Goal: Information Seeking & Learning: Learn about a topic

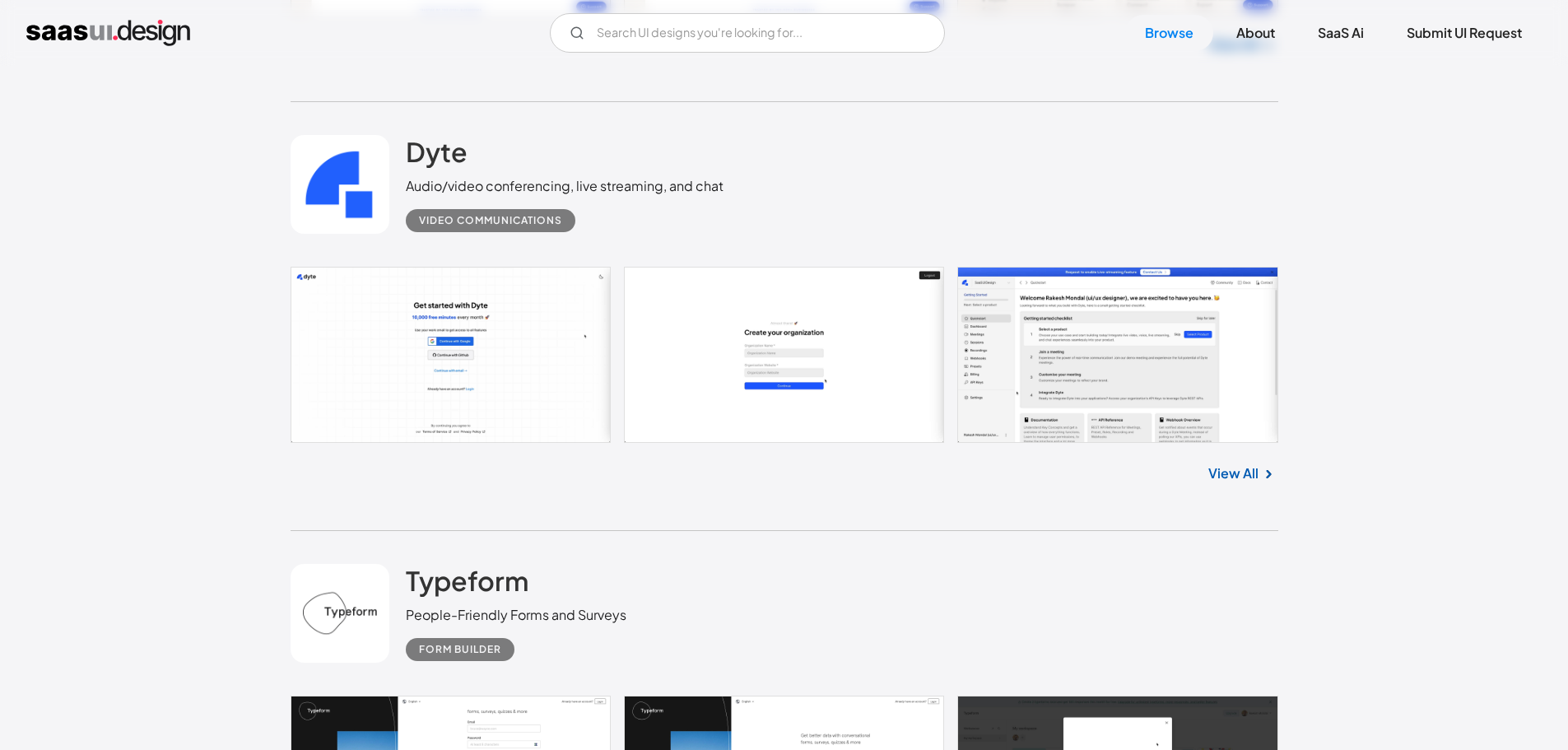
scroll to position [4446, 0]
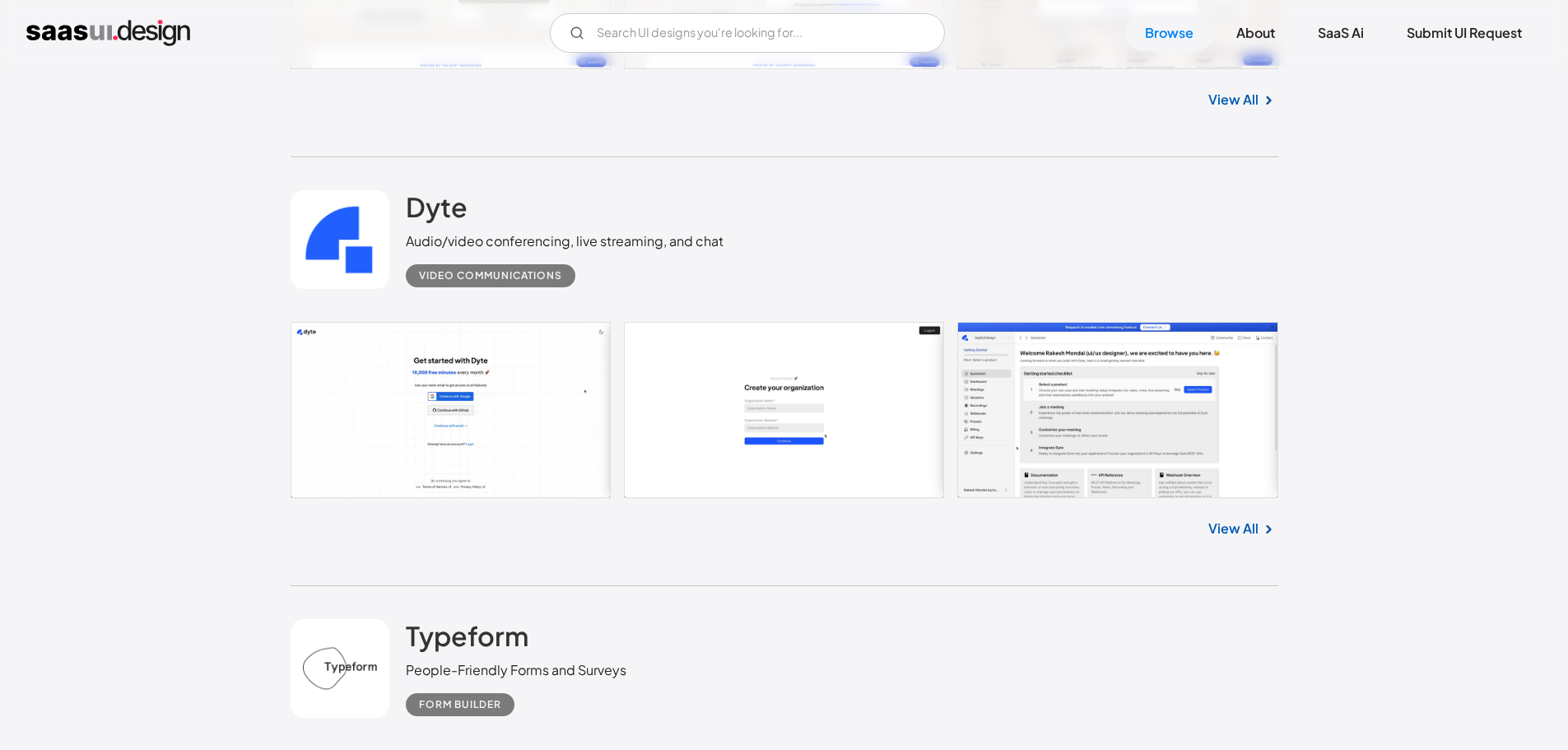
drag, startPoint x: 1253, startPoint y: 531, endPoint x: 1238, endPoint y: 533, distance: 15.1
click at [1253, 531] on link "View All" at bounding box center [1233, 528] width 50 height 20
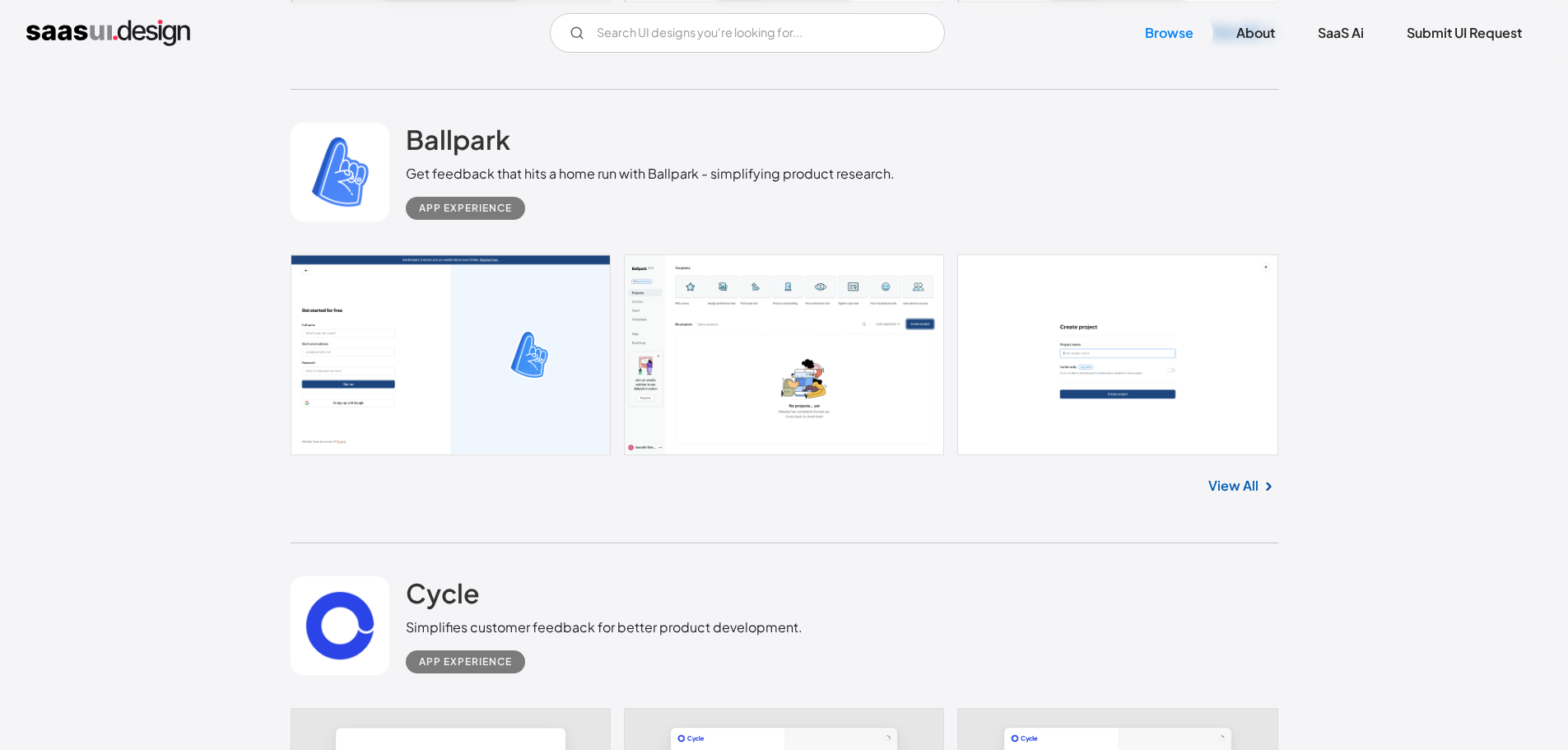
scroll to position [7079, 0]
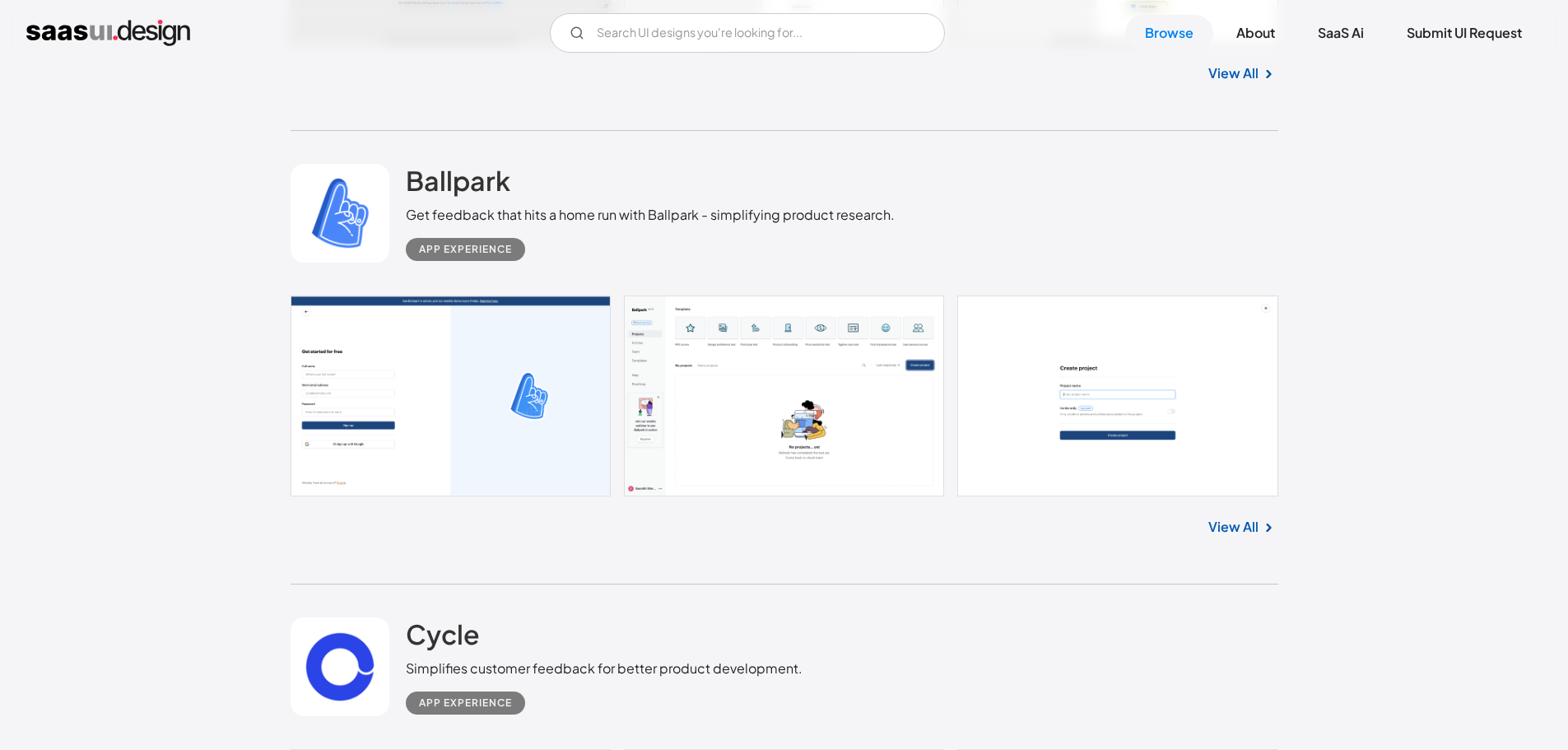
click at [1246, 520] on link "View All" at bounding box center [1233, 526] width 50 height 20
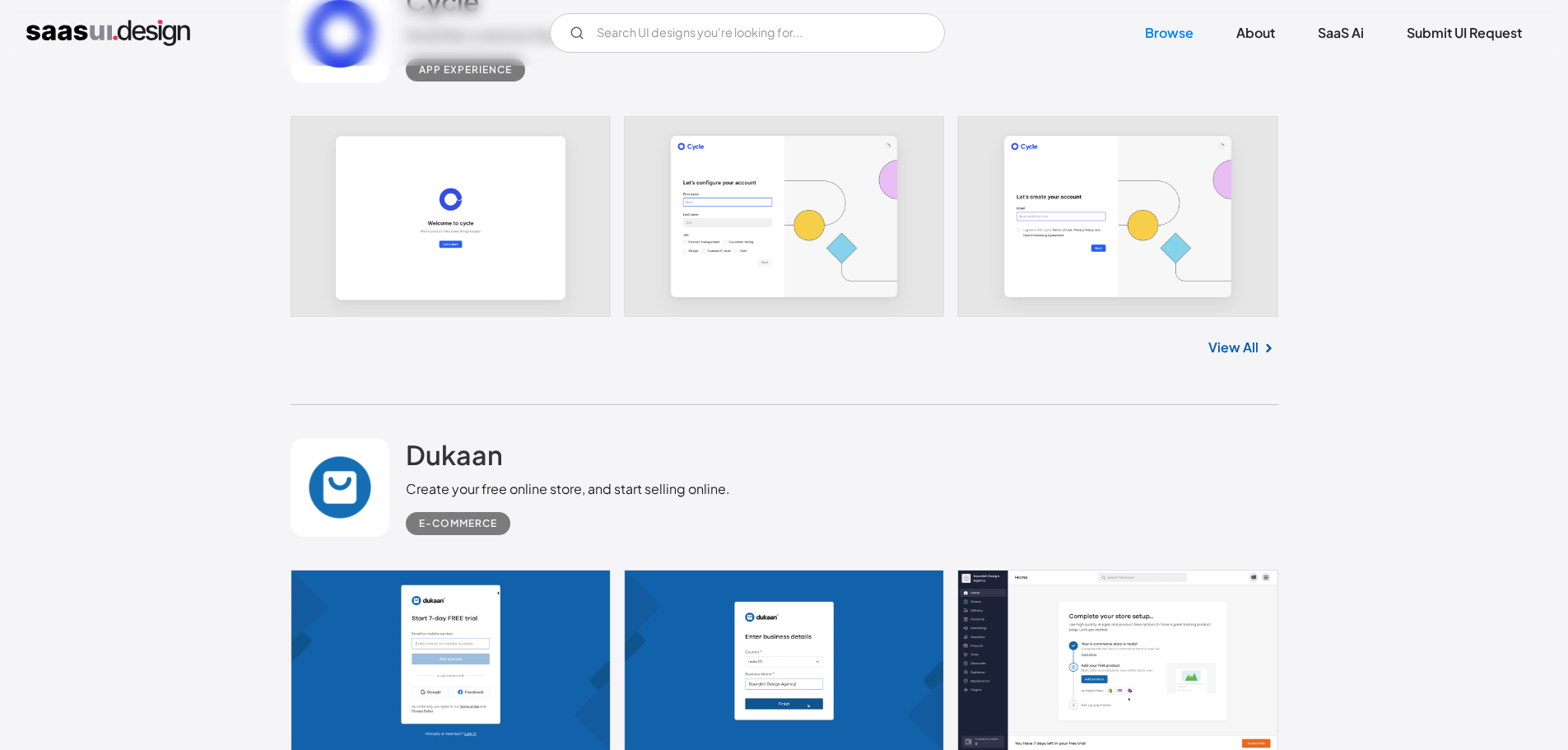
scroll to position [8150, 0]
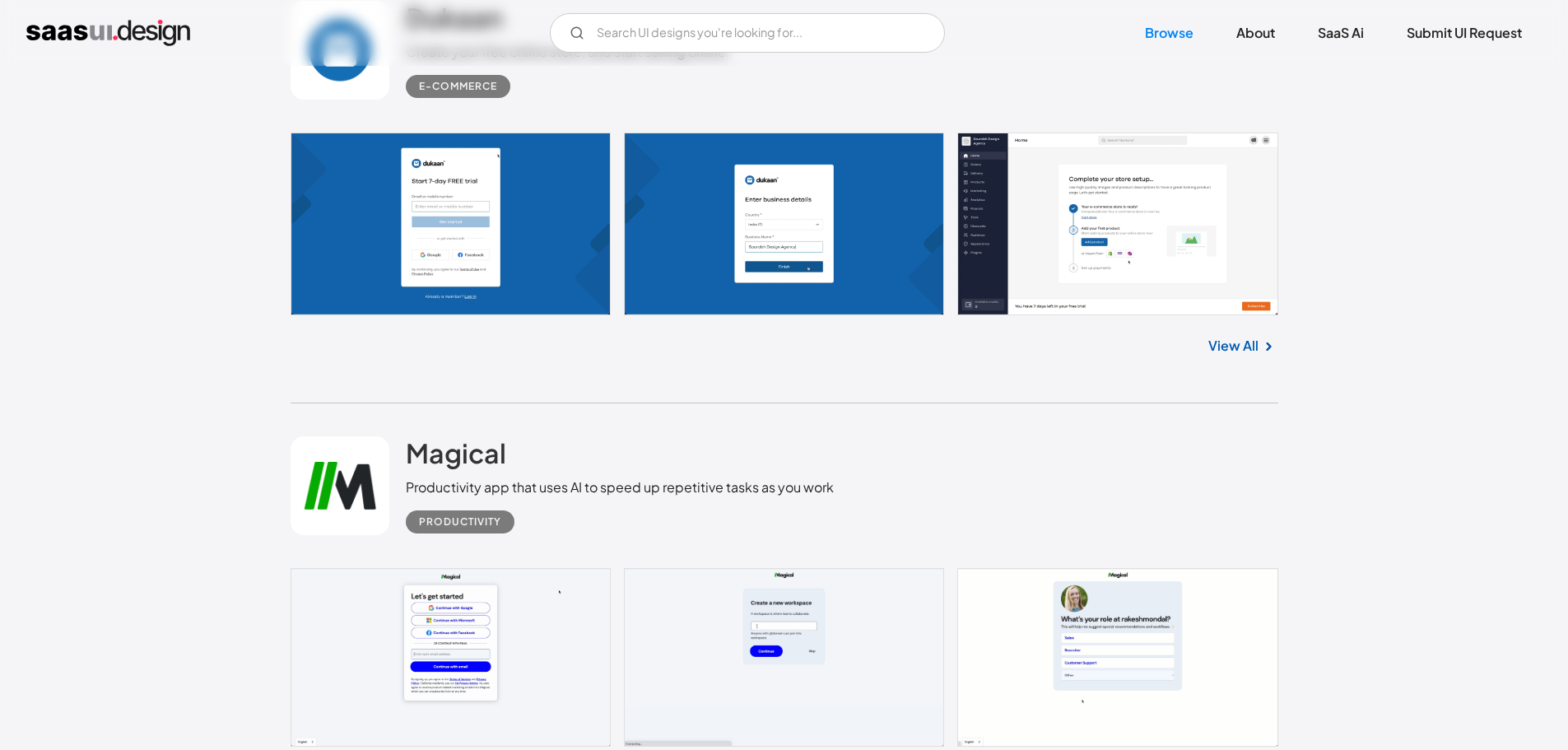
click at [1228, 339] on link "View All" at bounding box center [1233, 345] width 50 height 20
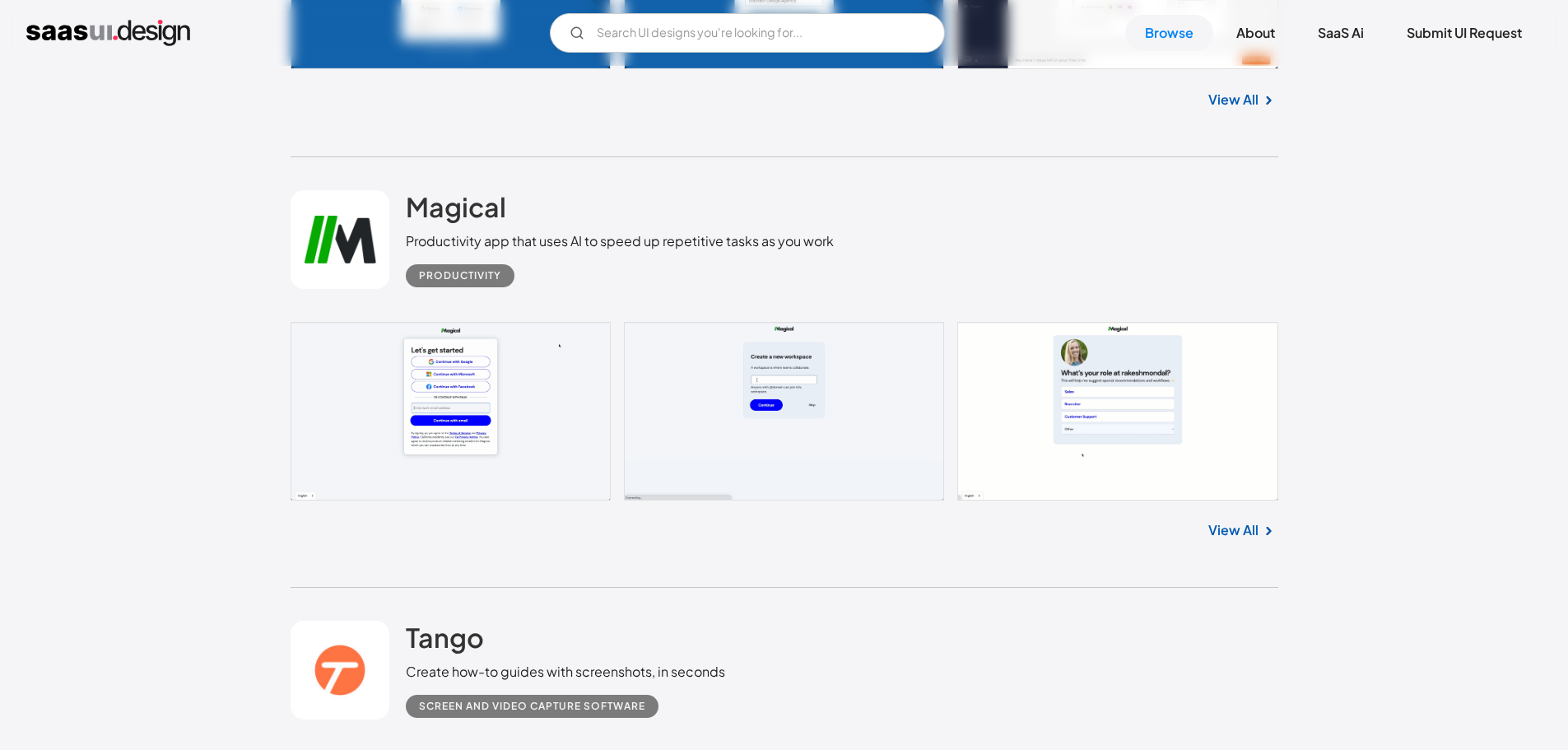
scroll to position [8561, 0]
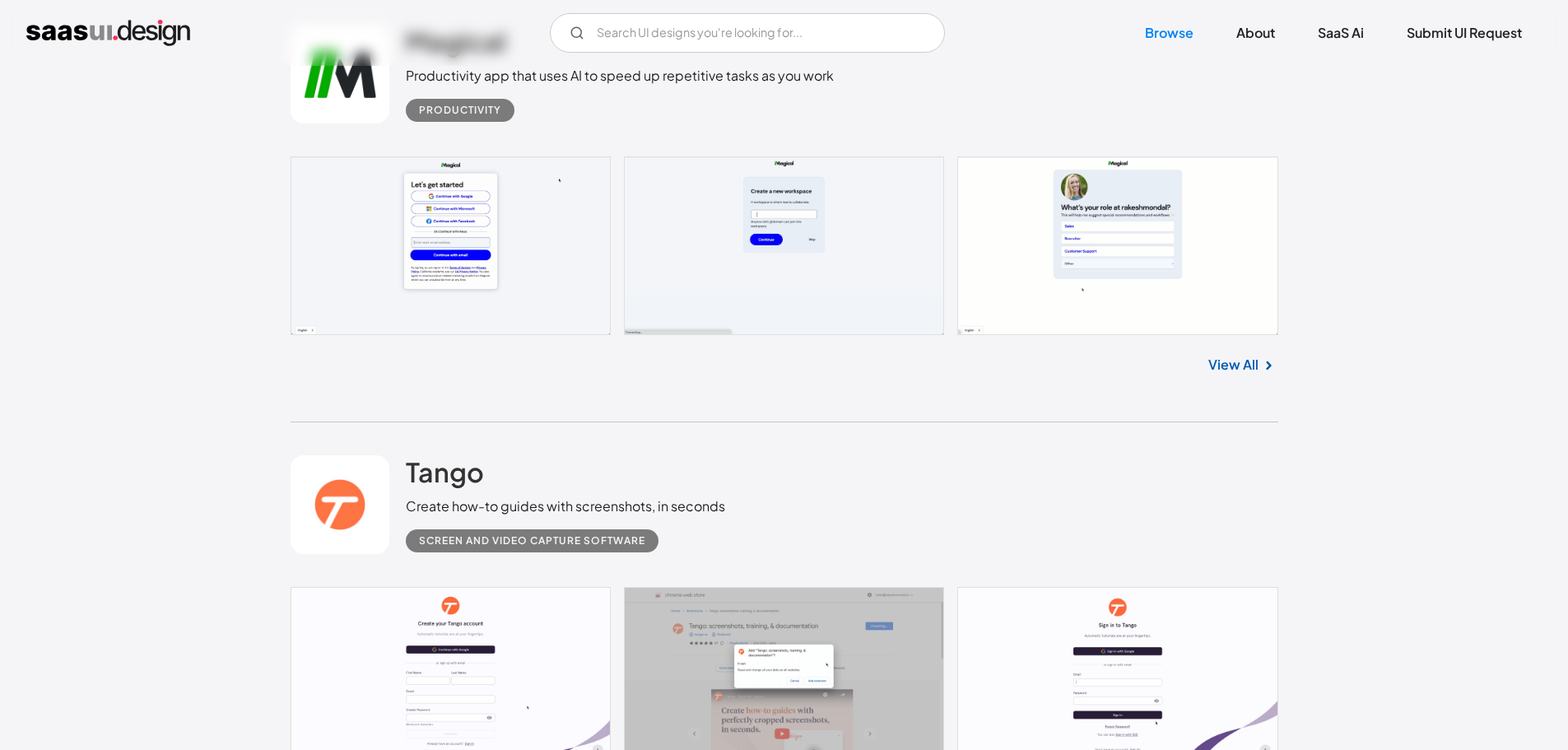
click at [467, 296] on link at bounding box center [785, 245] width 988 height 178
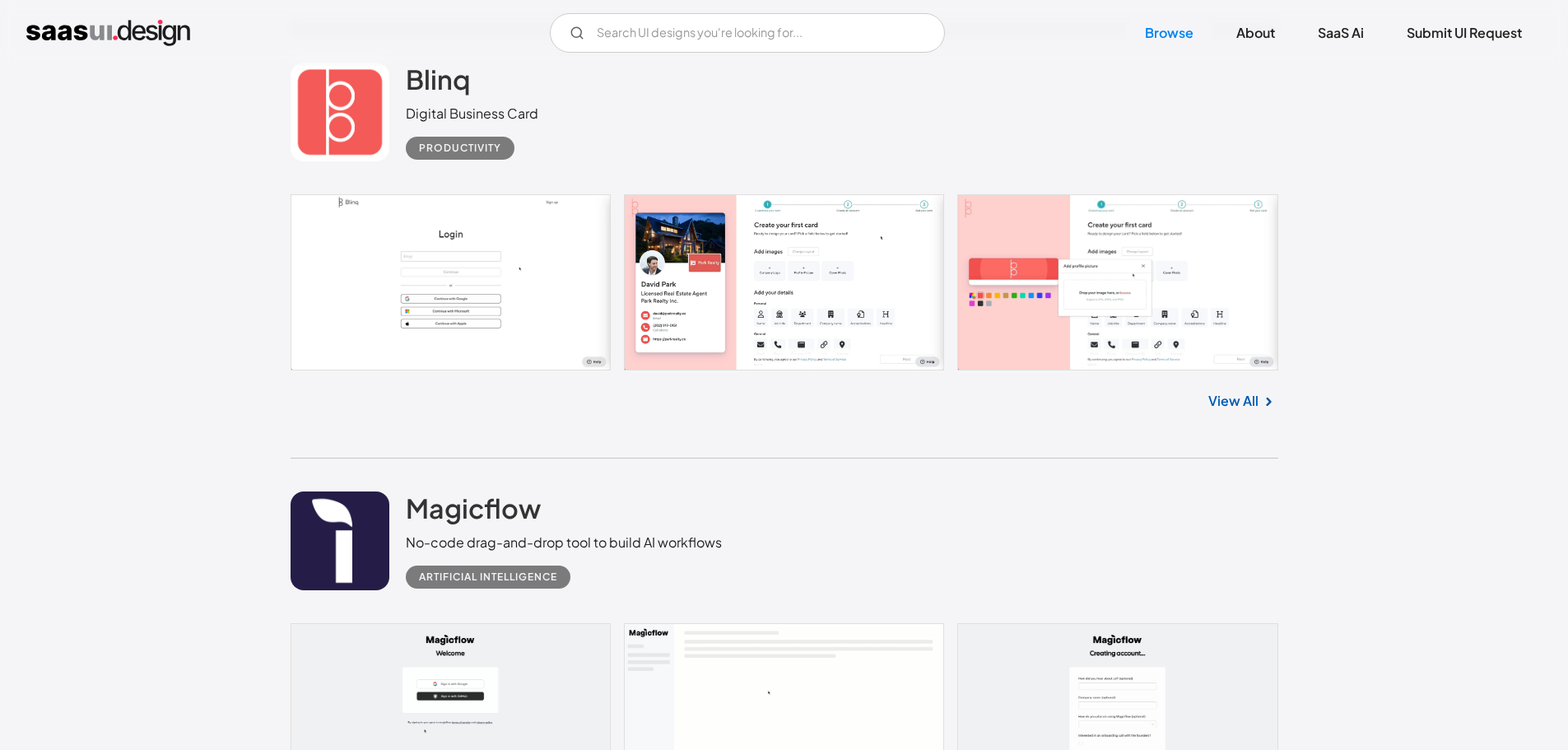
scroll to position [9302, 0]
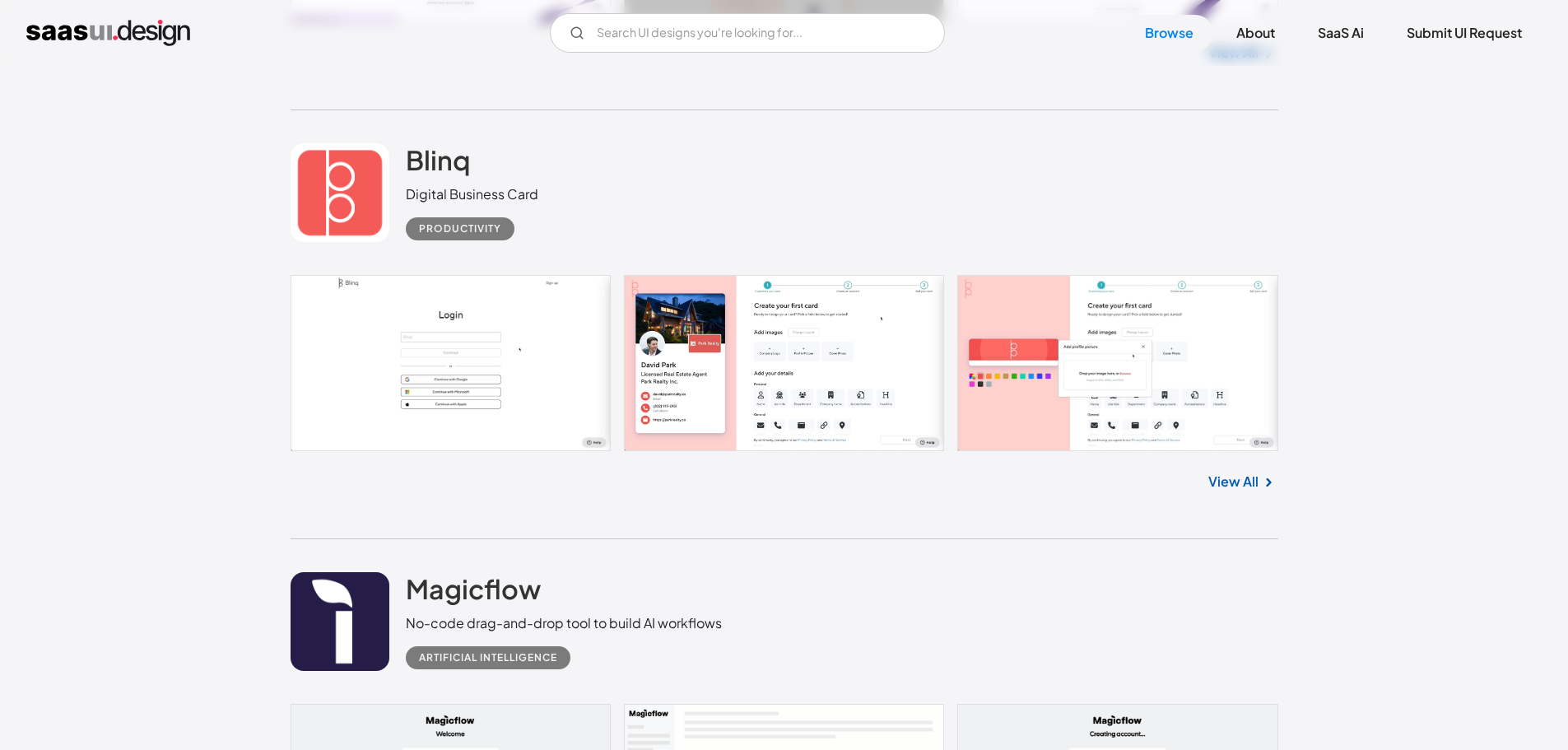
click at [1142, 332] on link at bounding box center [785, 362] width 988 height 176
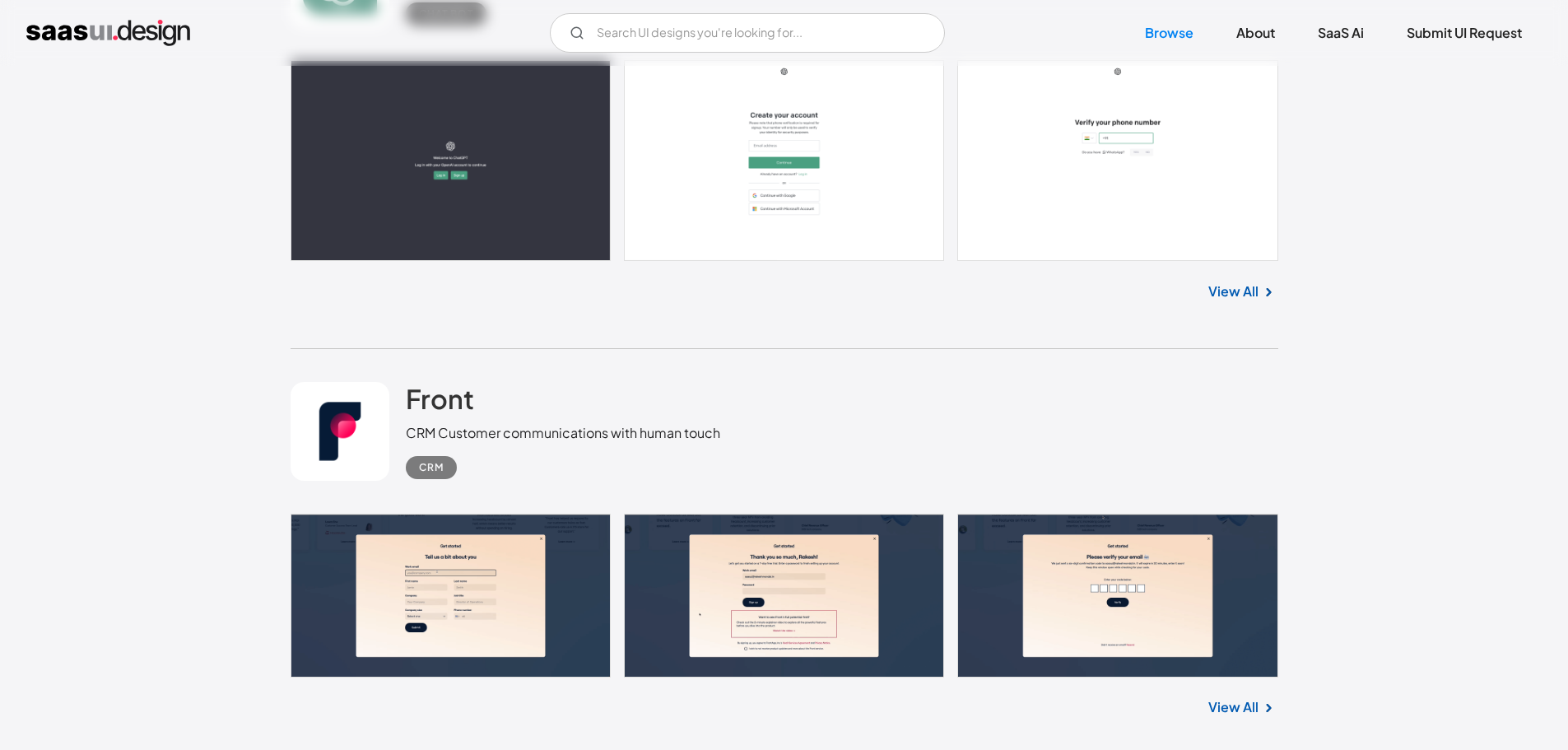
scroll to position [13088, 0]
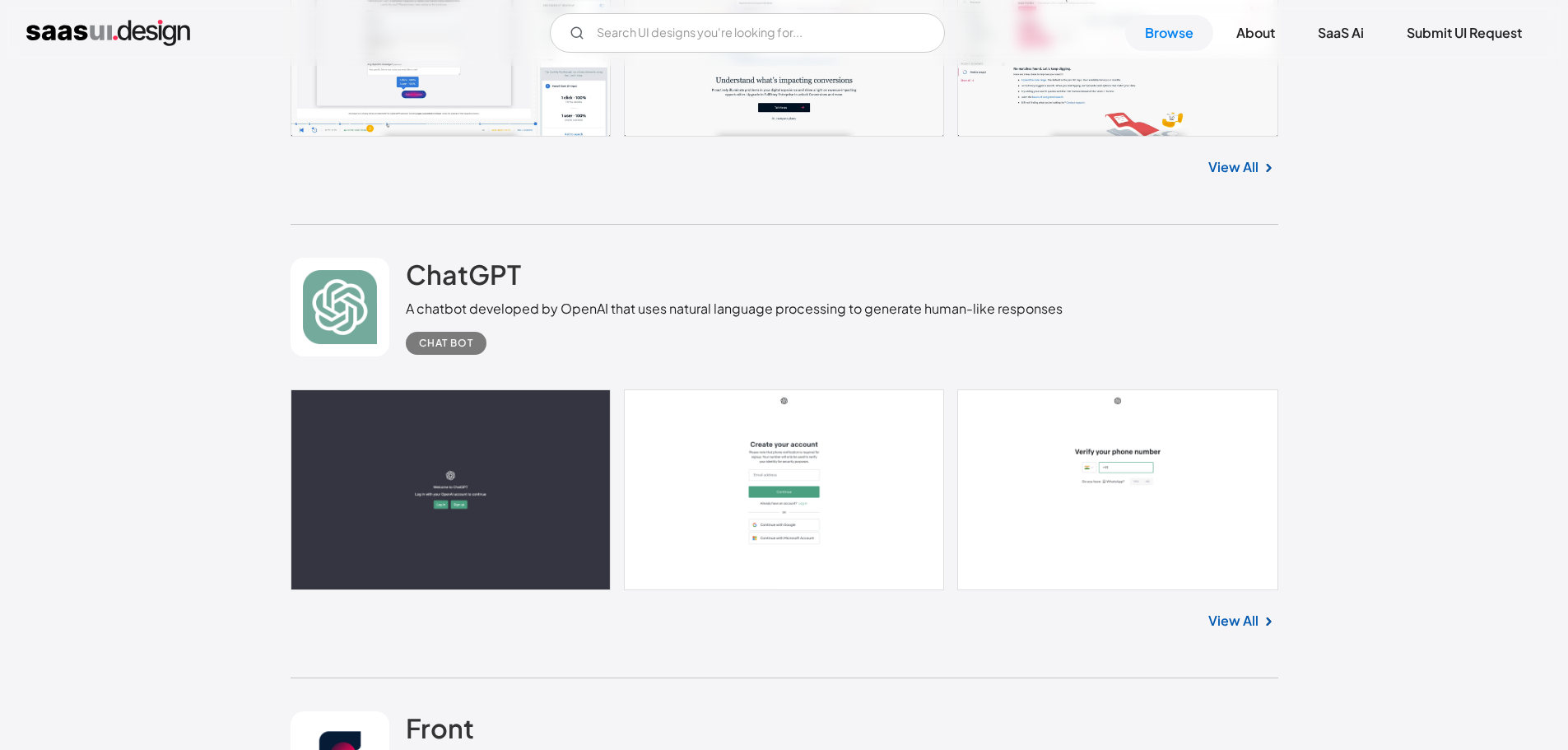
click at [832, 455] on link at bounding box center [785, 490] width 988 height 201
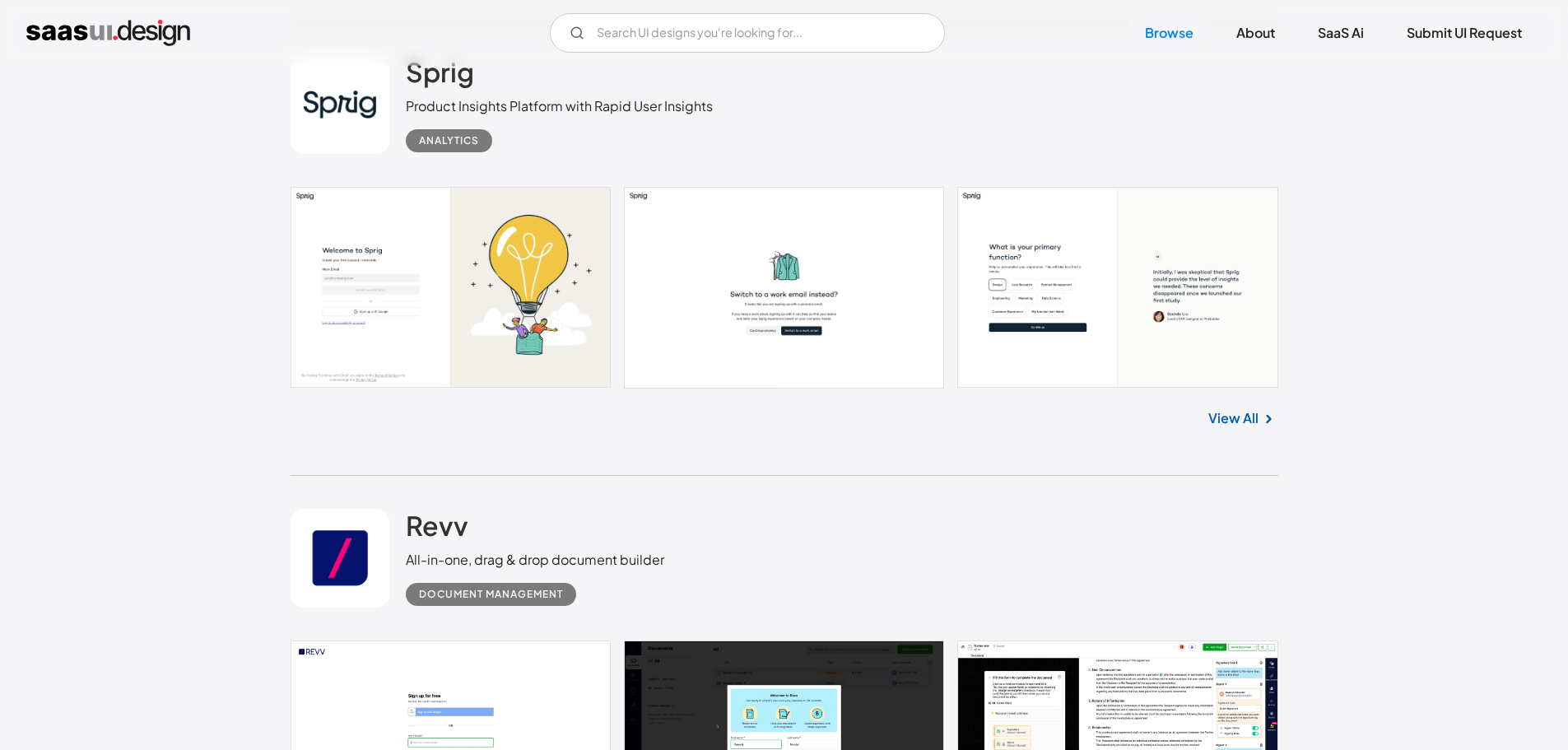
scroll to position [14159, 0]
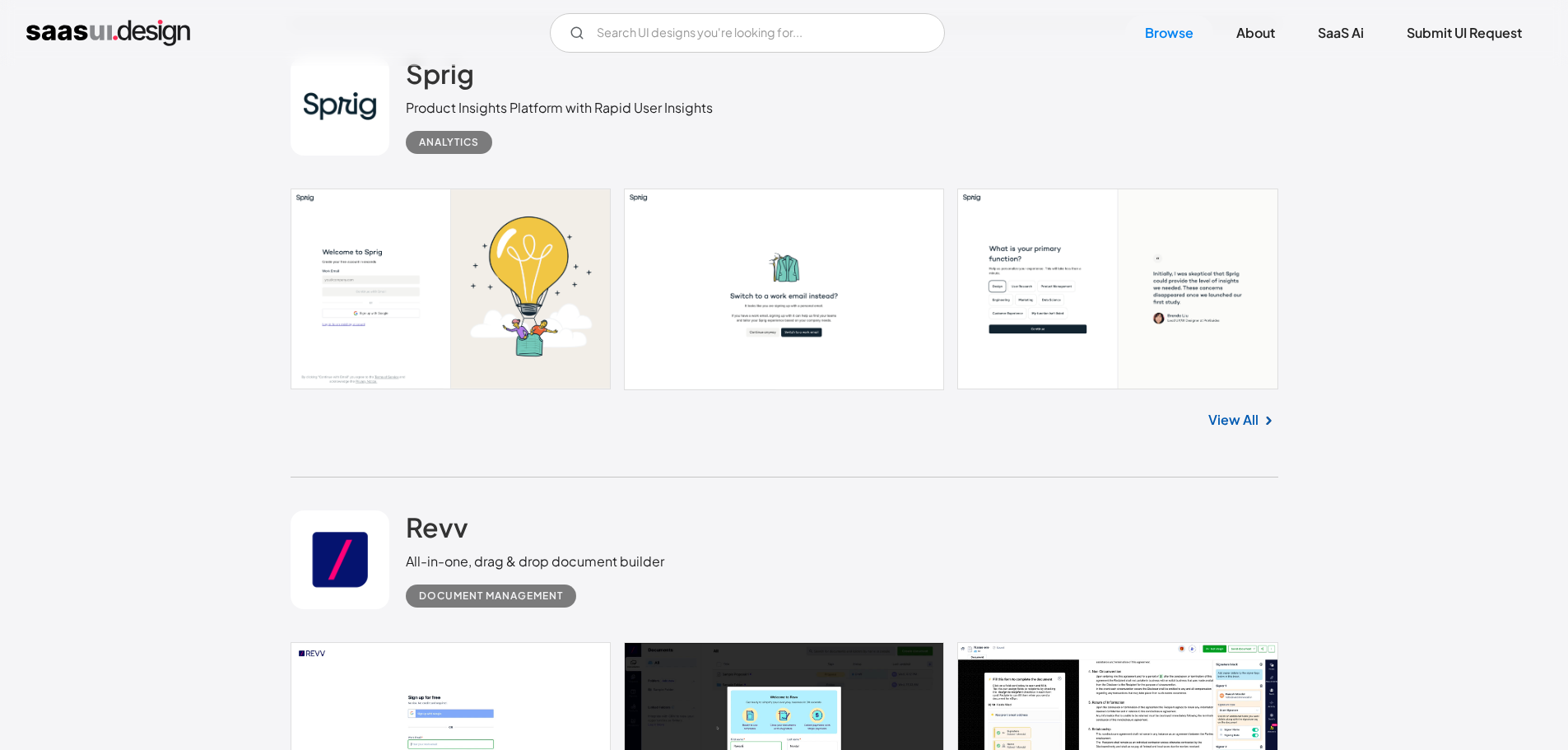
click at [1264, 426] on img at bounding box center [1268, 420] width 20 height 20
click at [1249, 419] on link "View All" at bounding box center [1233, 419] width 50 height 20
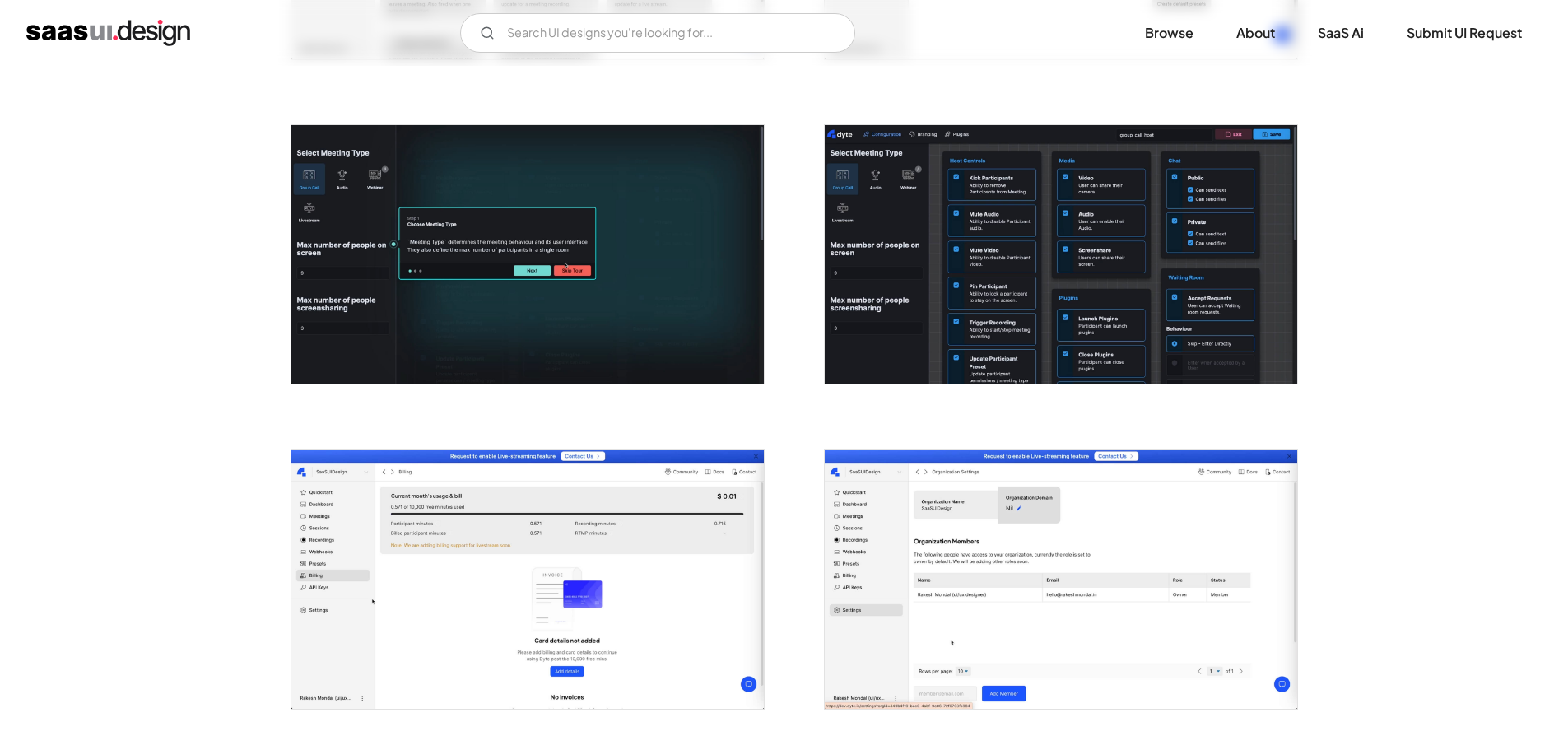
scroll to position [2183, 0]
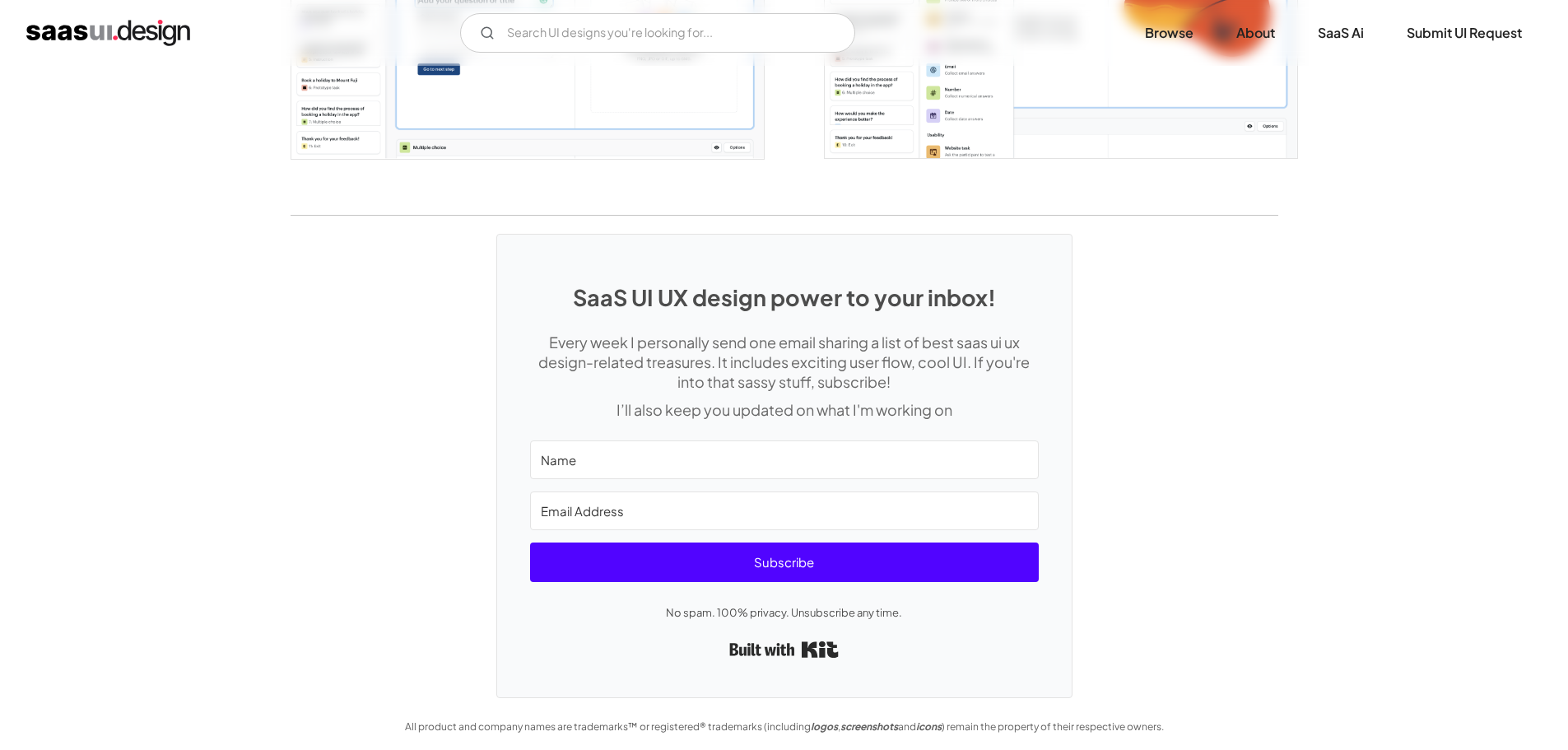
scroll to position [3417, 0]
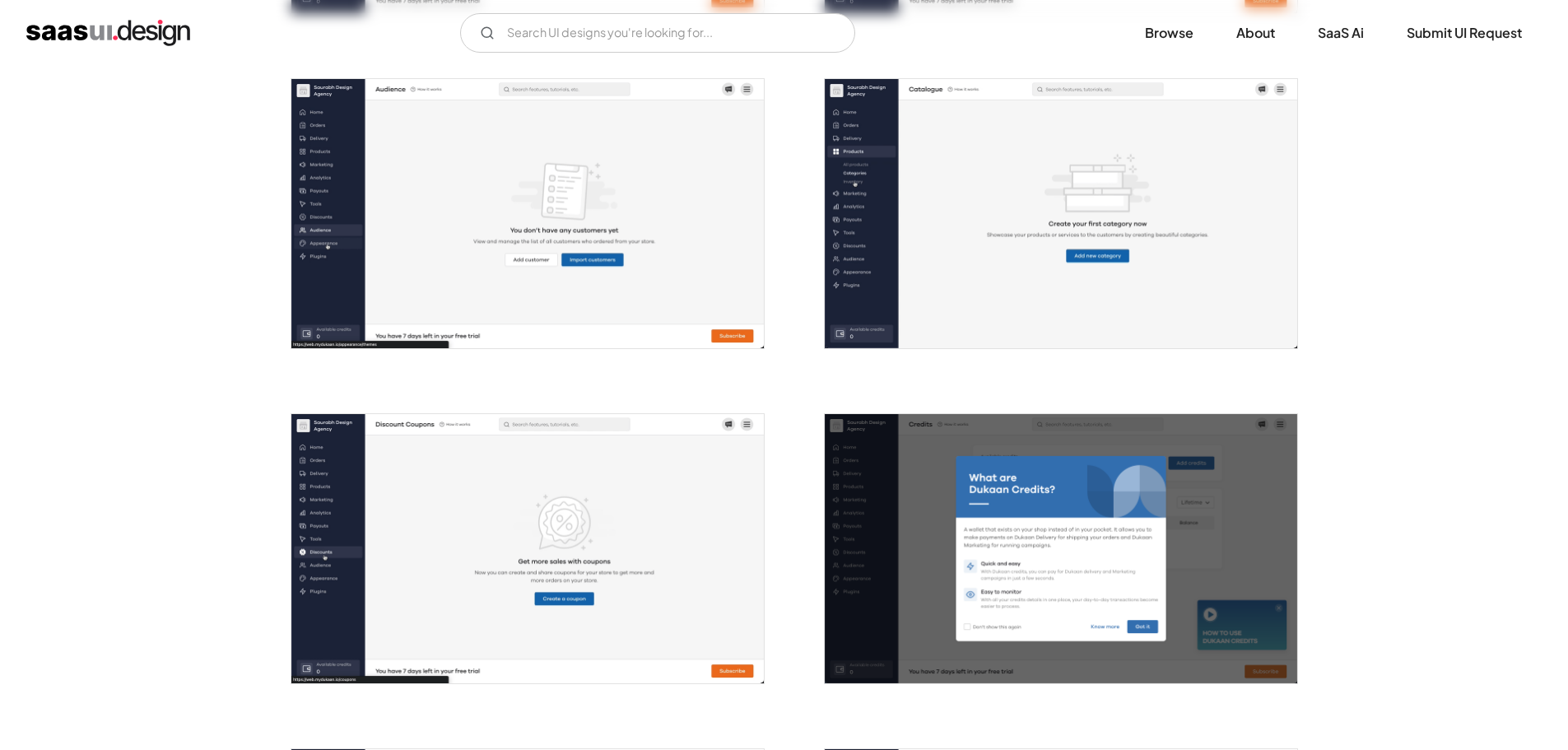
scroll to position [2223, 0]
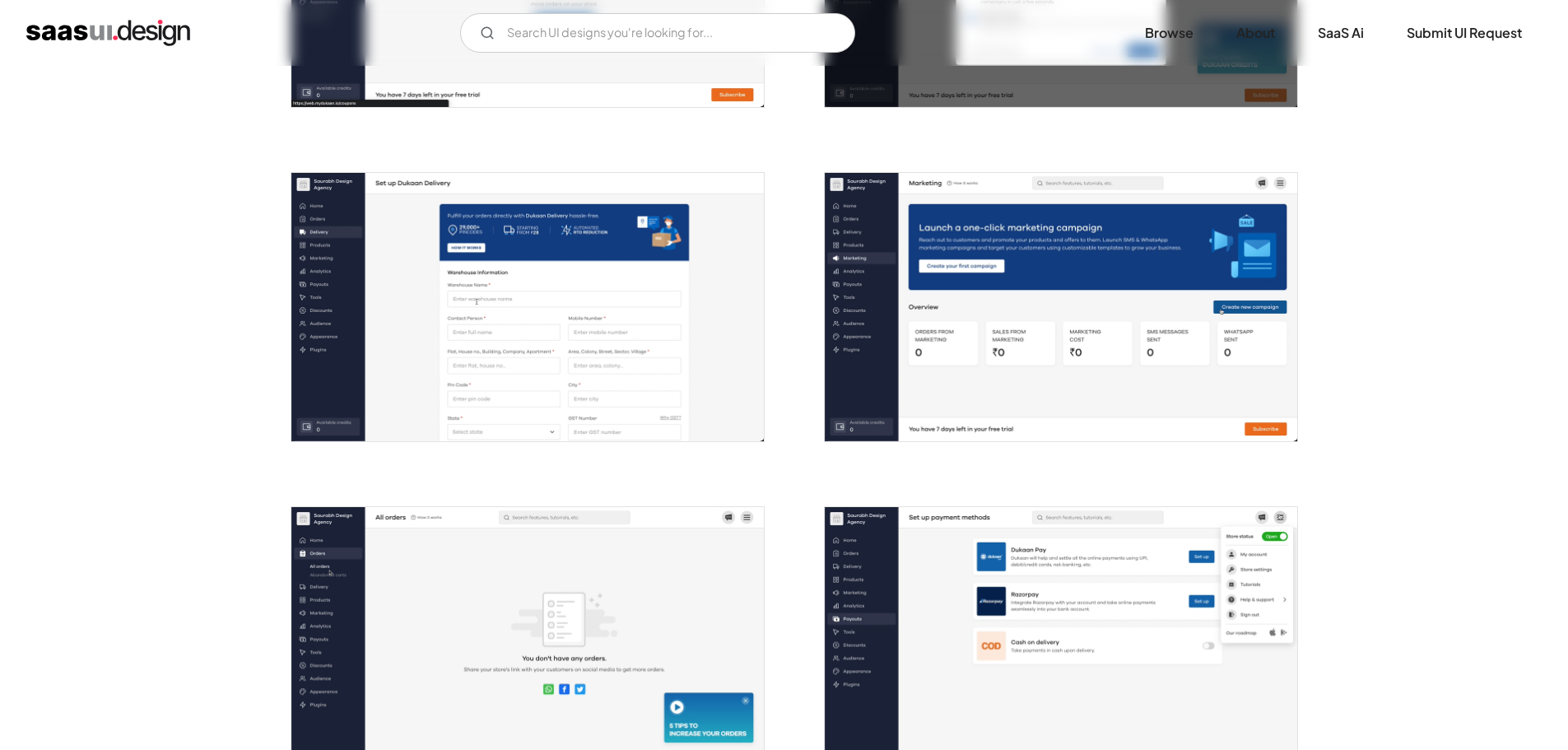
click at [599, 370] on img "open lightbox" at bounding box center [528, 307] width 473 height 270
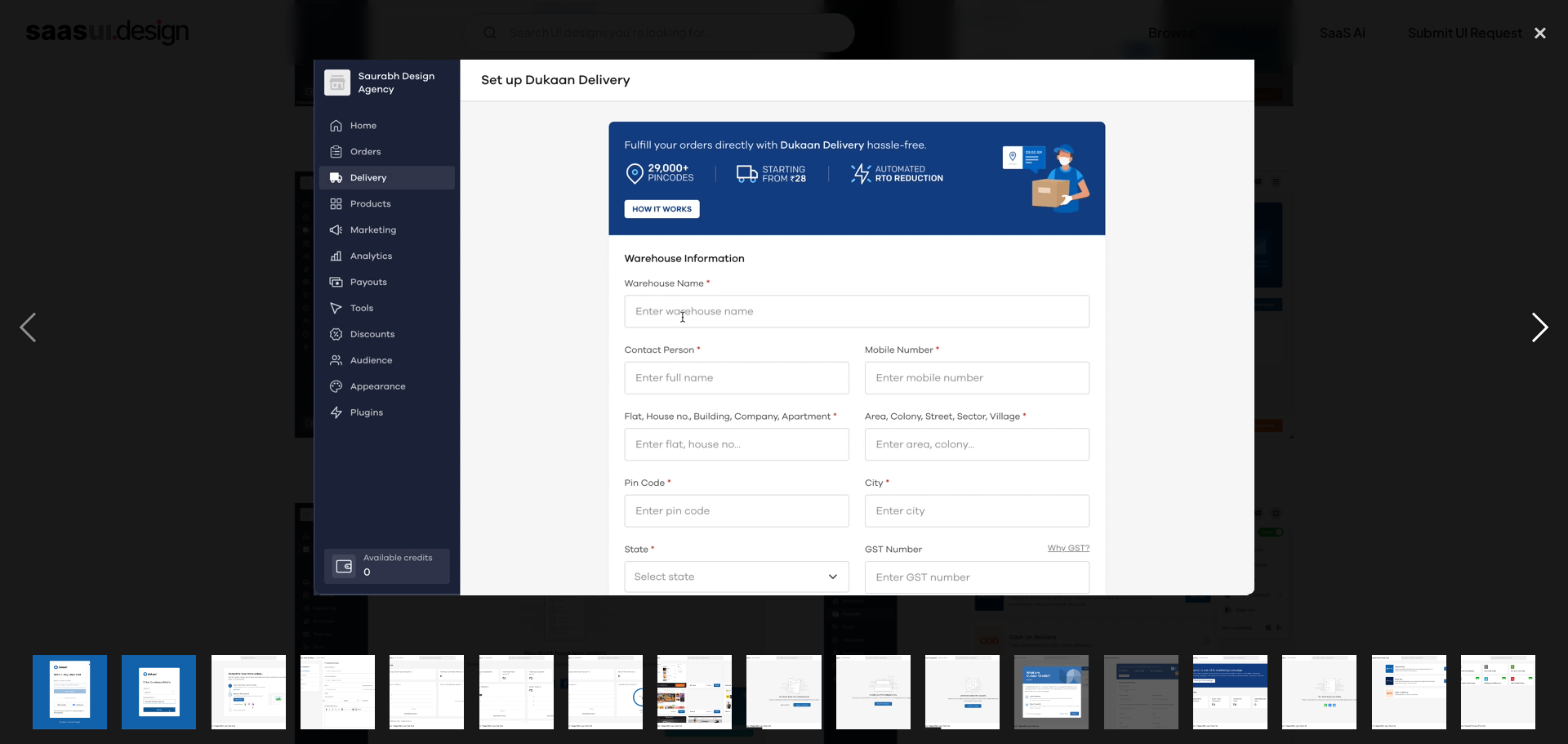
click at [1547, 337] on div "next image" at bounding box center [1540, 326] width 56 height 625
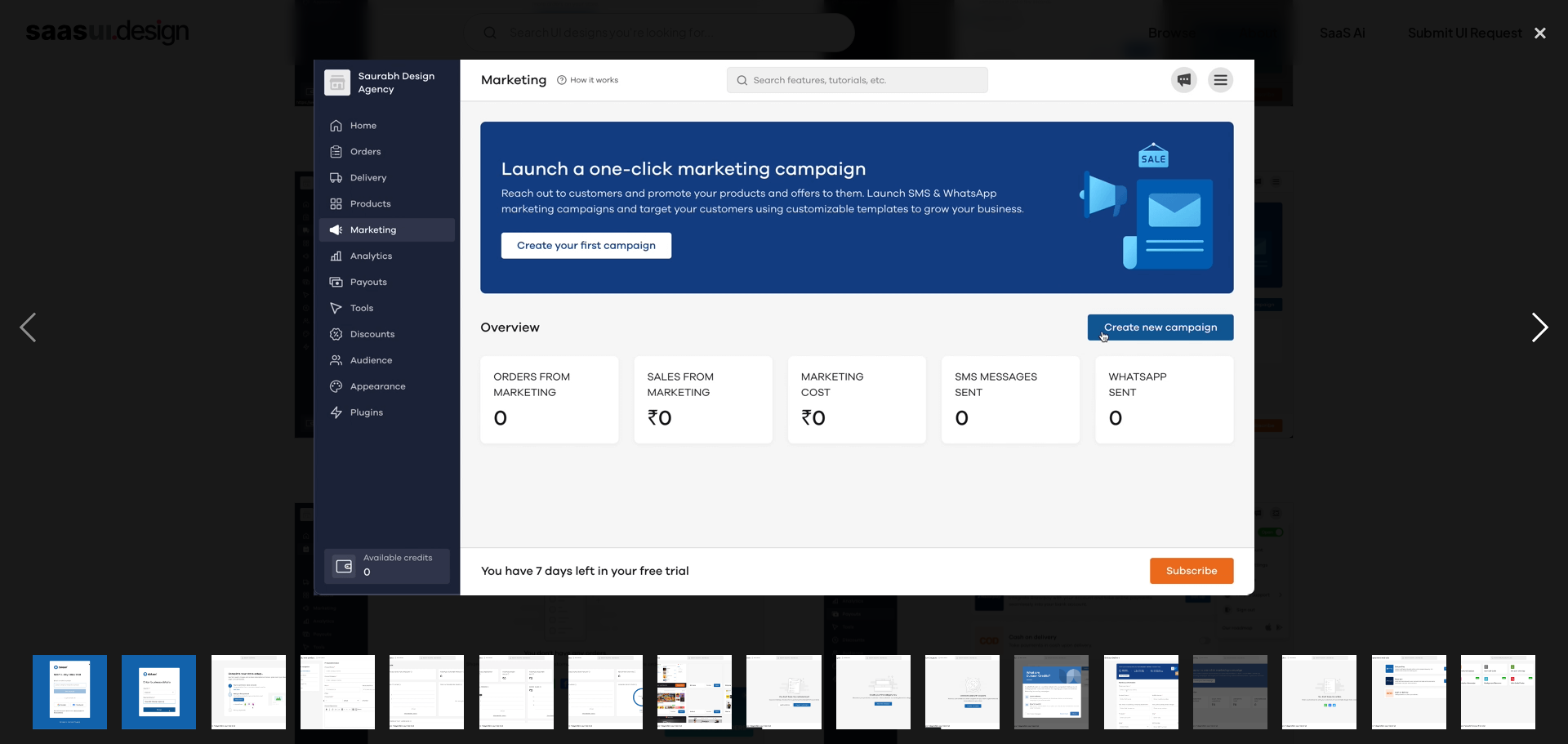
click at [1541, 333] on div "next image" at bounding box center [1540, 326] width 56 height 625
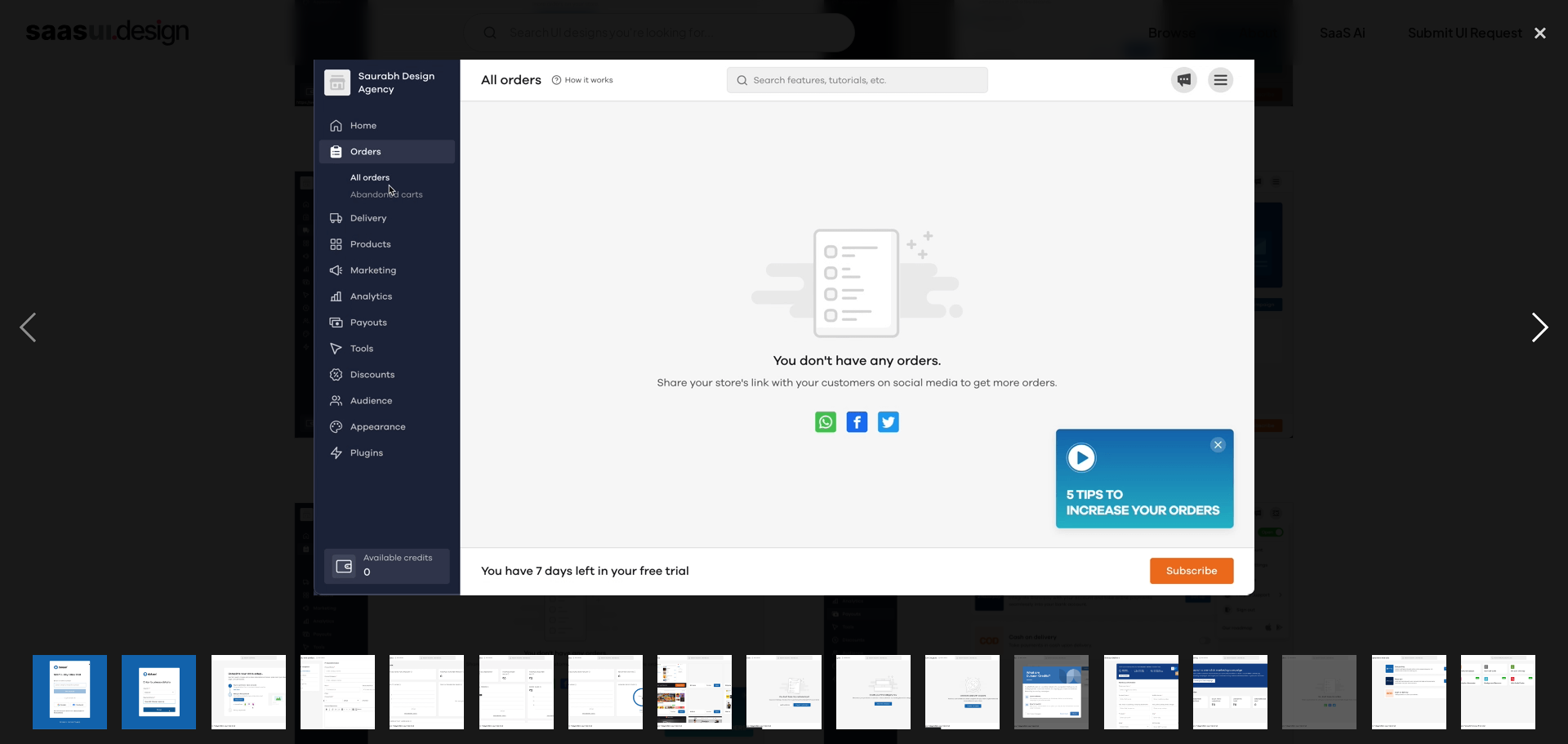
click at [1541, 333] on div "next image" at bounding box center [1540, 326] width 56 height 625
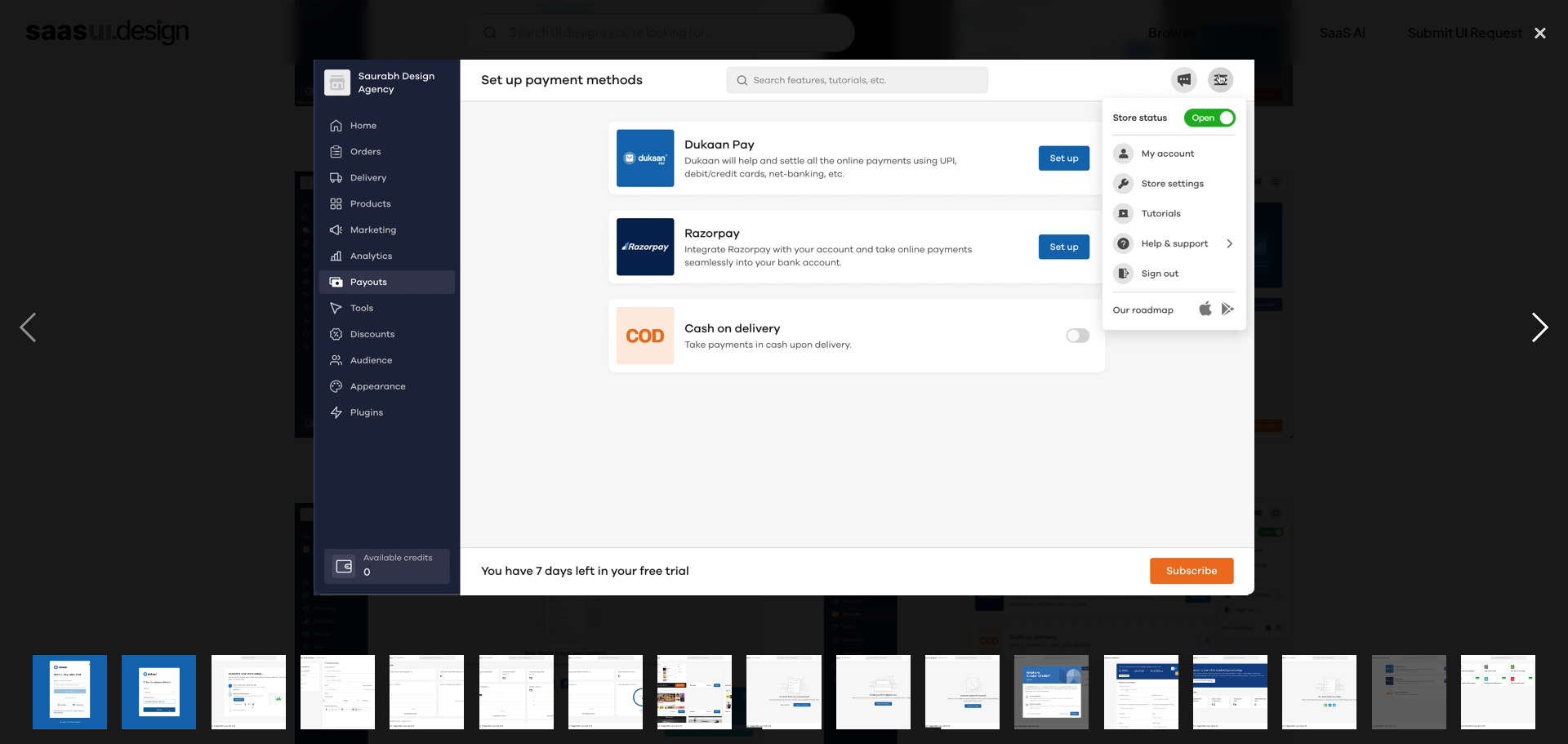
click at [1541, 333] on div "next image" at bounding box center [1540, 326] width 56 height 625
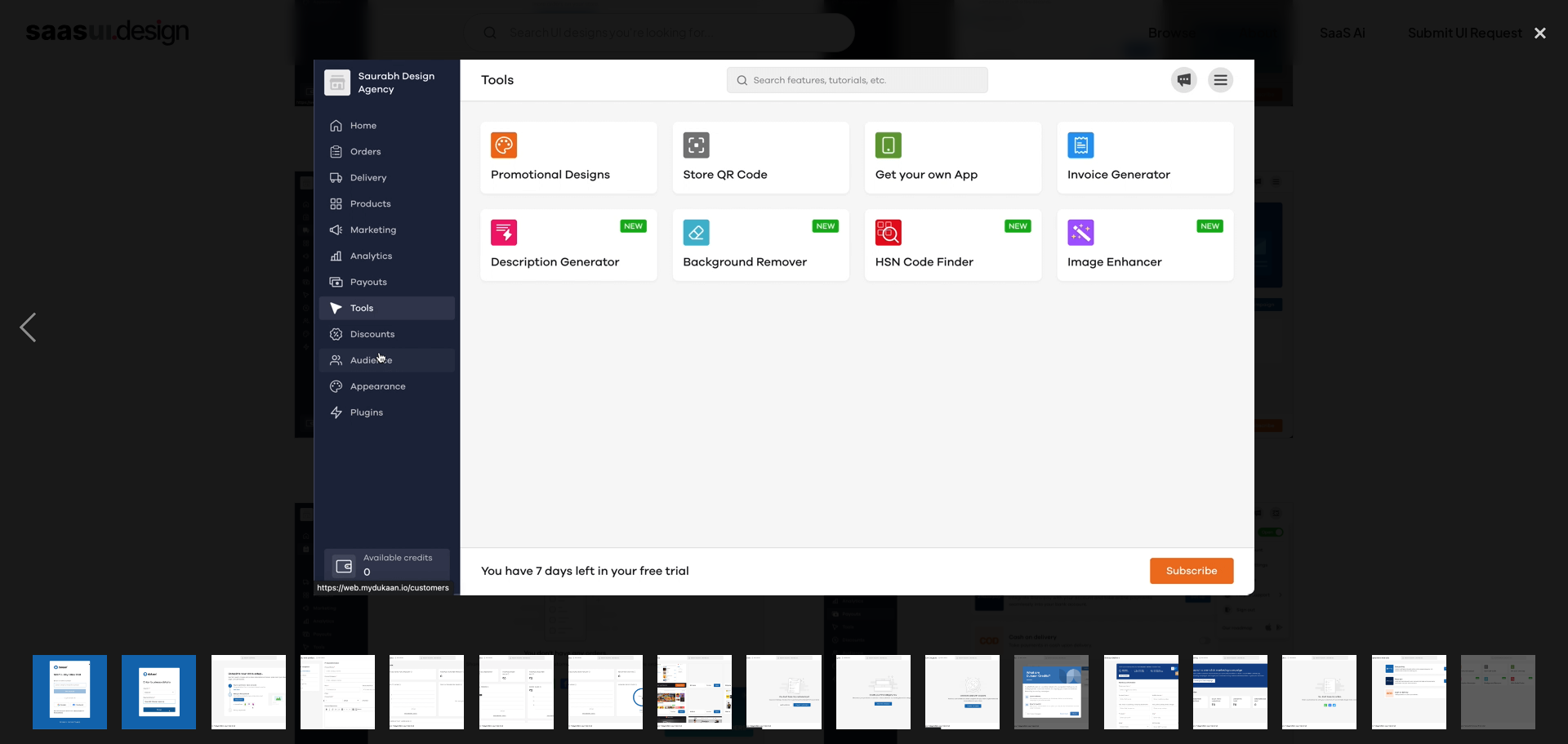
click at [1541, 333] on div "next image" at bounding box center [1540, 326] width 56 height 625
click at [1554, 46] on div "close lightbox" at bounding box center [1540, 32] width 56 height 36
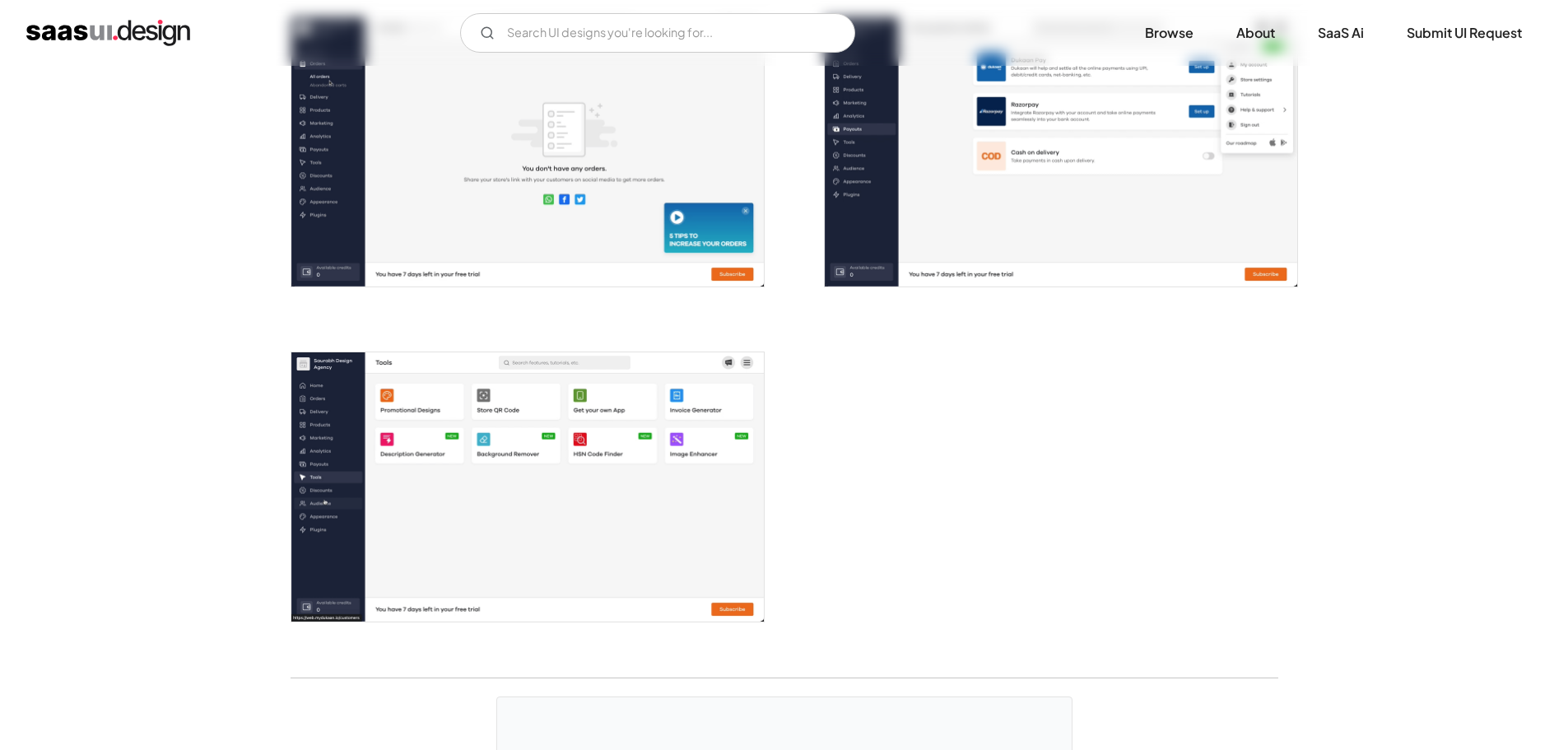
scroll to position [2717, 0]
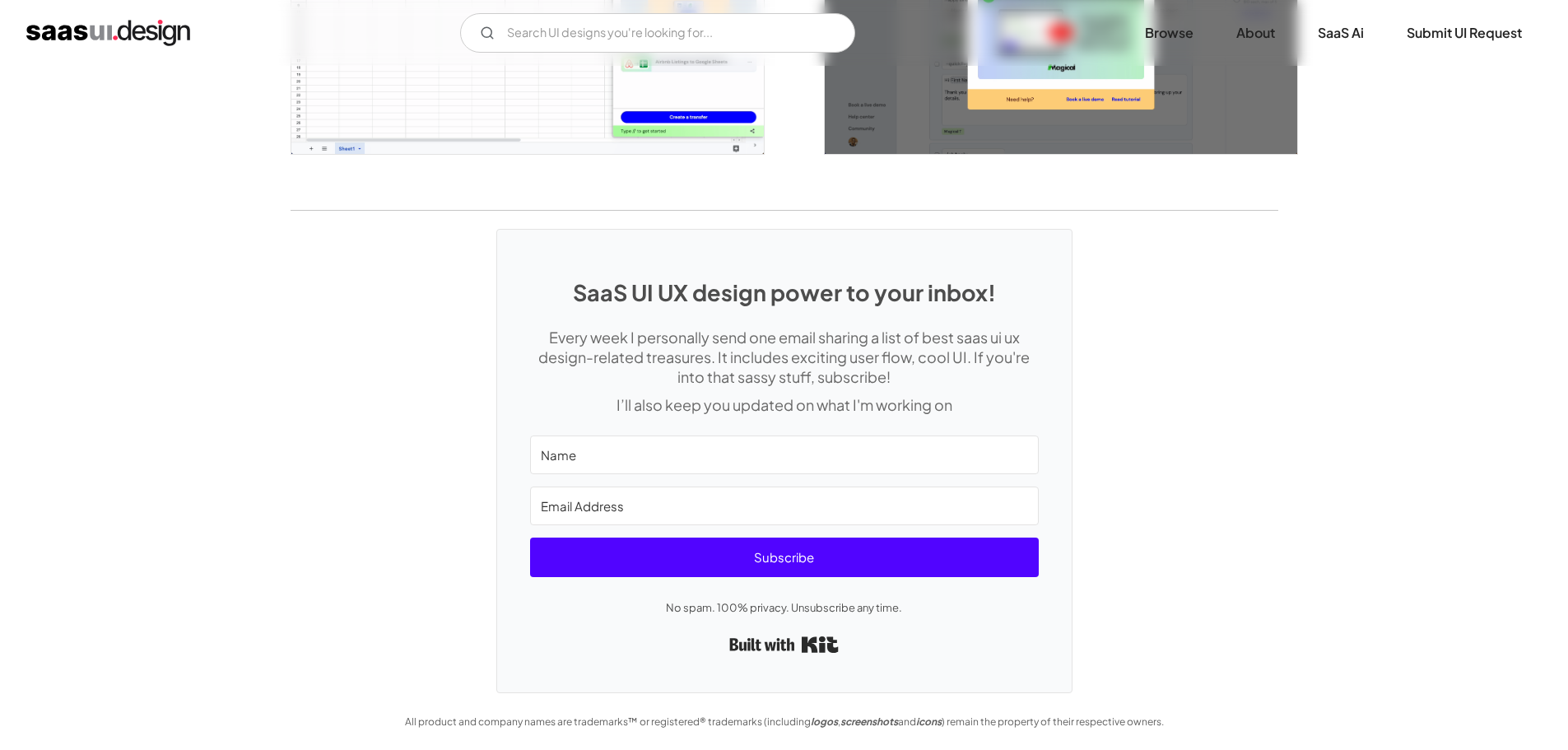
scroll to position [3768, 0]
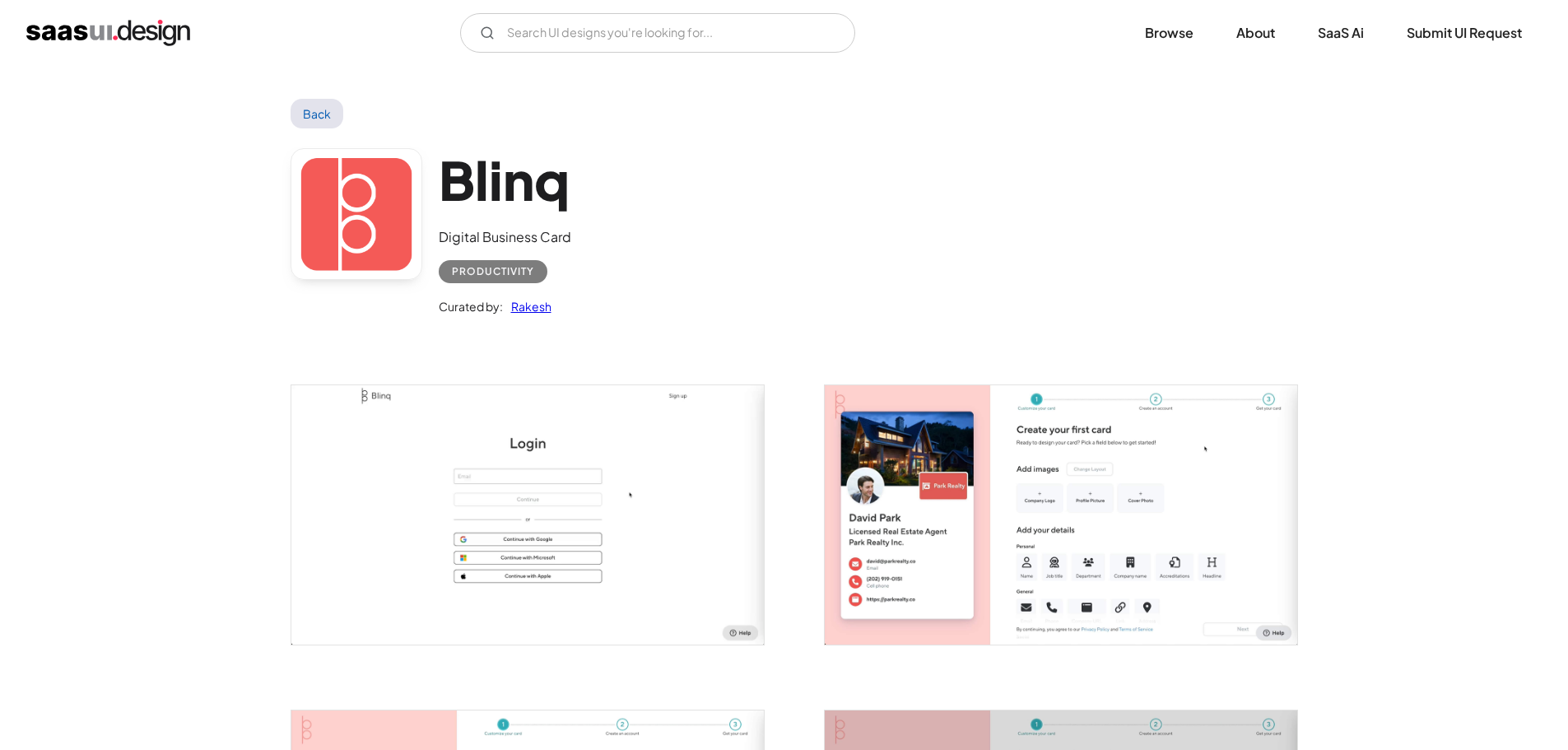
click at [1007, 488] on img "open lightbox" at bounding box center [1061, 514] width 473 height 259
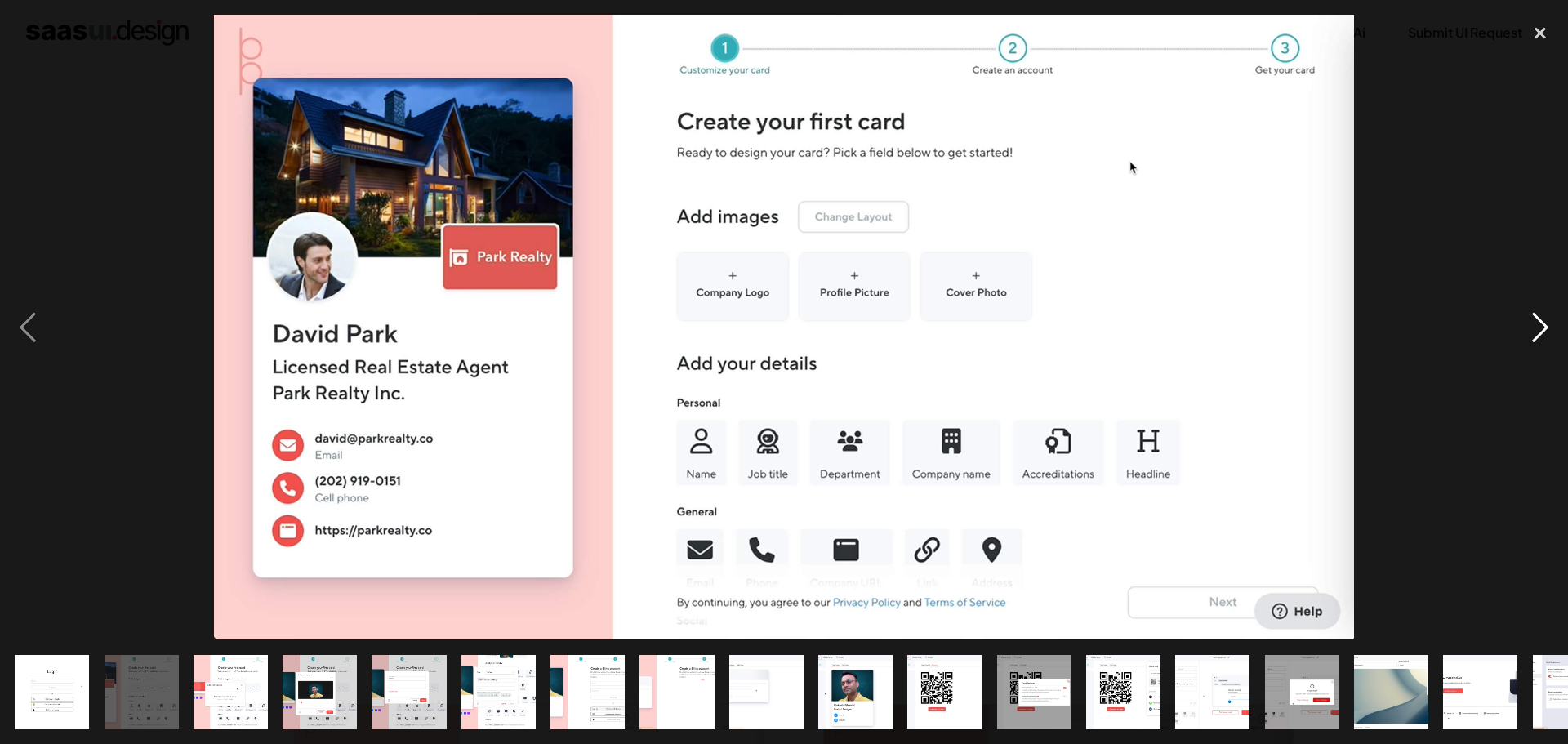
click at [1543, 331] on div "next image" at bounding box center [1540, 326] width 56 height 625
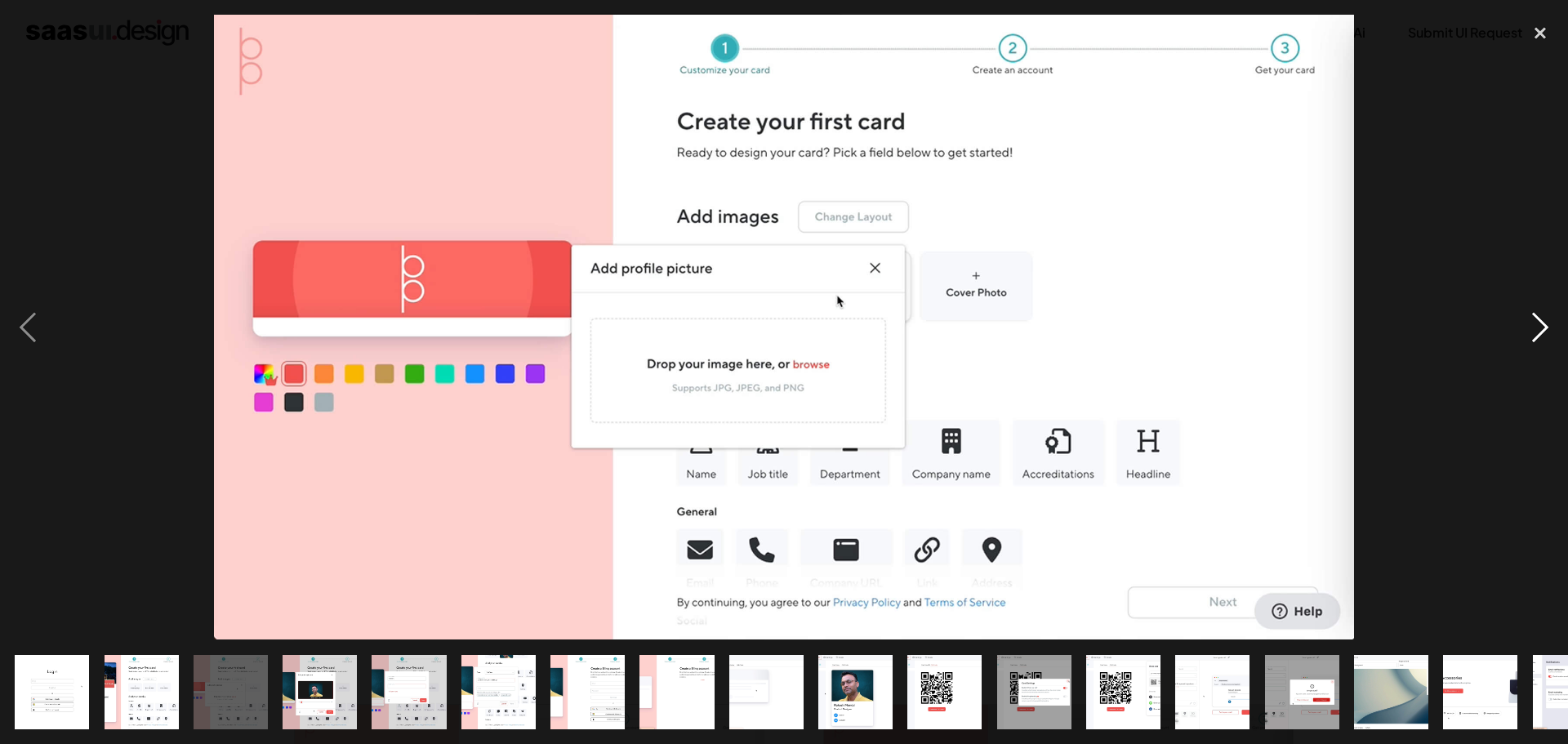
click at [1543, 331] on div "next image" at bounding box center [1540, 326] width 56 height 625
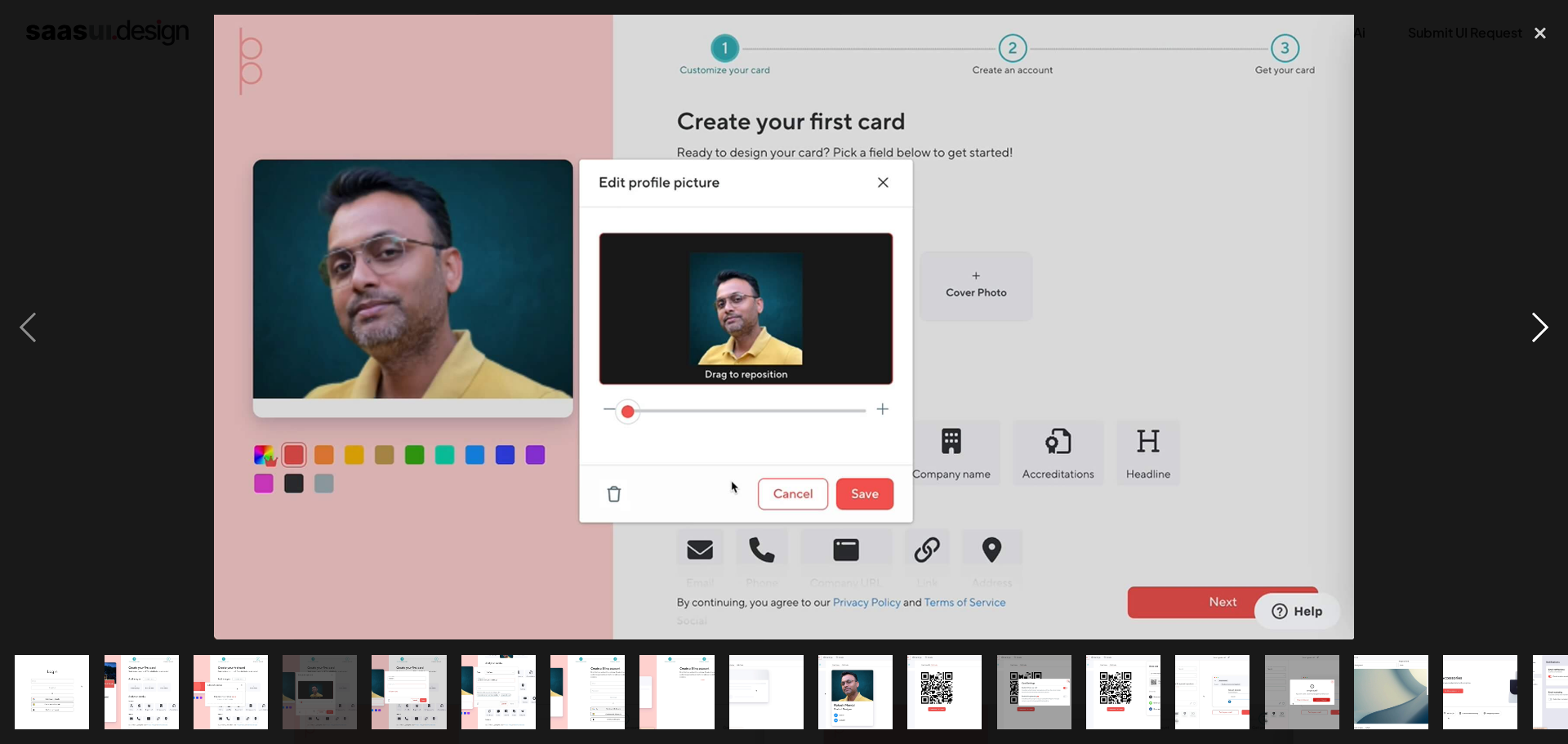
click at [1543, 331] on div "next image" at bounding box center [1540, 326] width 56 height 625
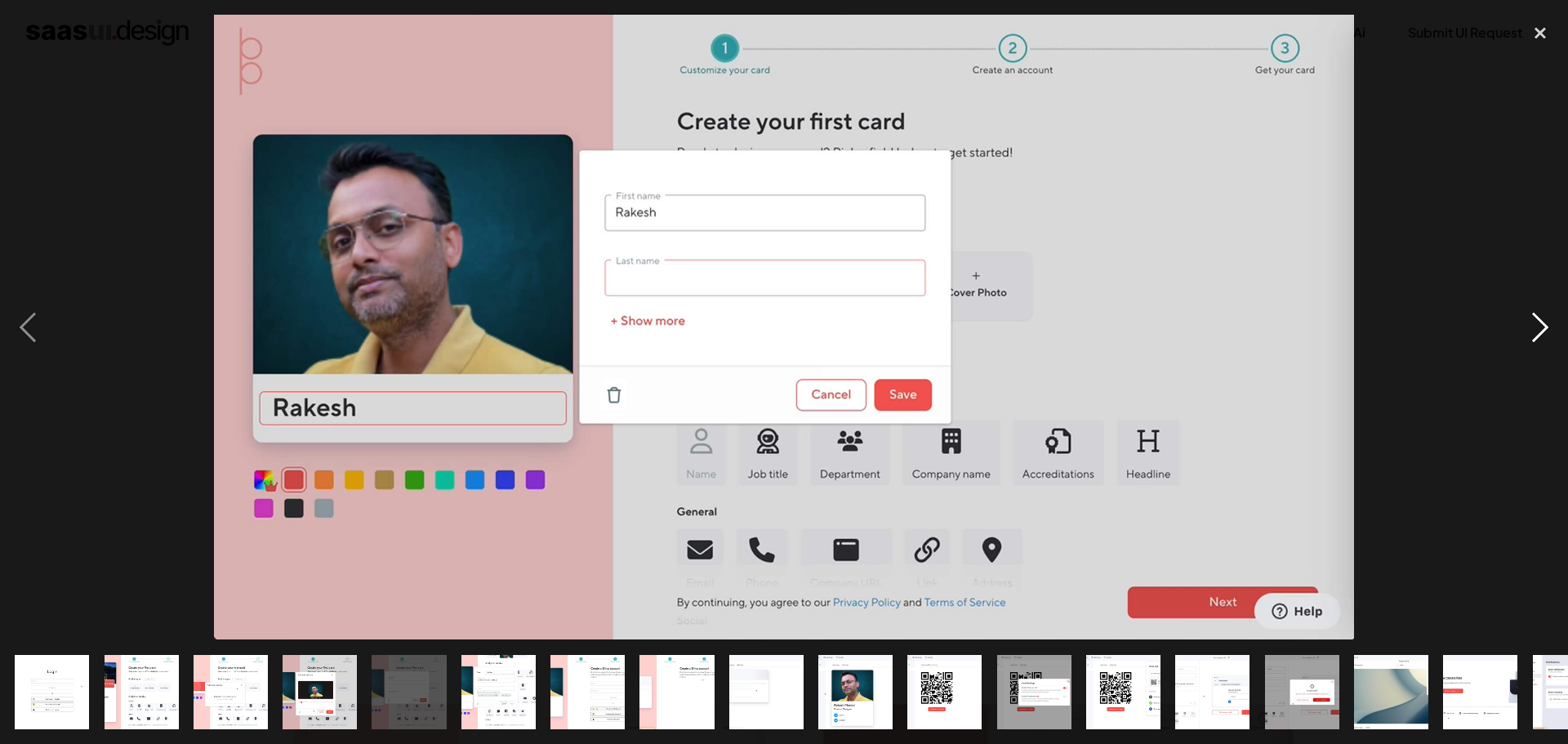
click at [1543, 331] on div "next image" at bounding box center [1540, 326] width 56 height 625
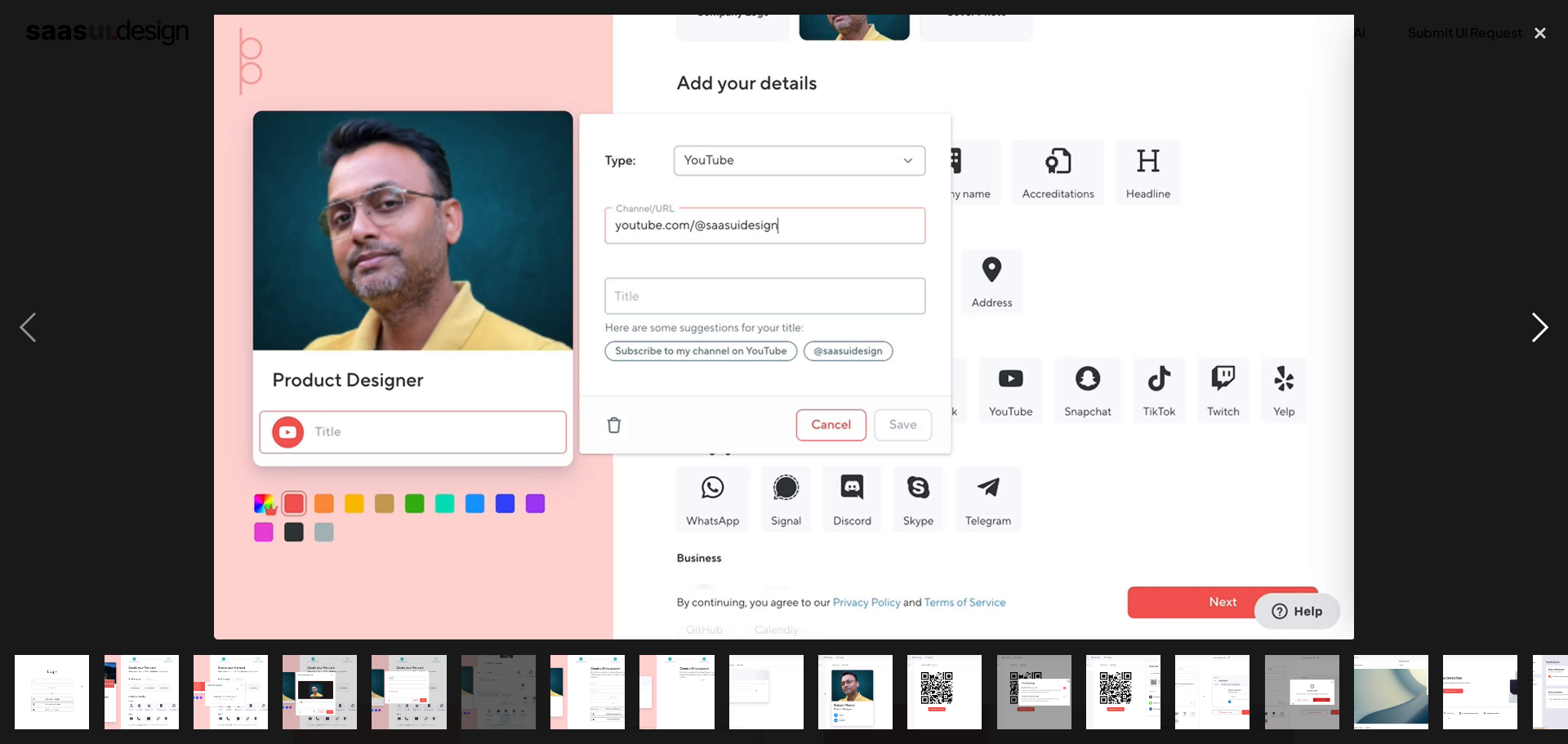
click at [1543, 331] on div "next image" at bounding box center [1540, 326] width 56 height 625
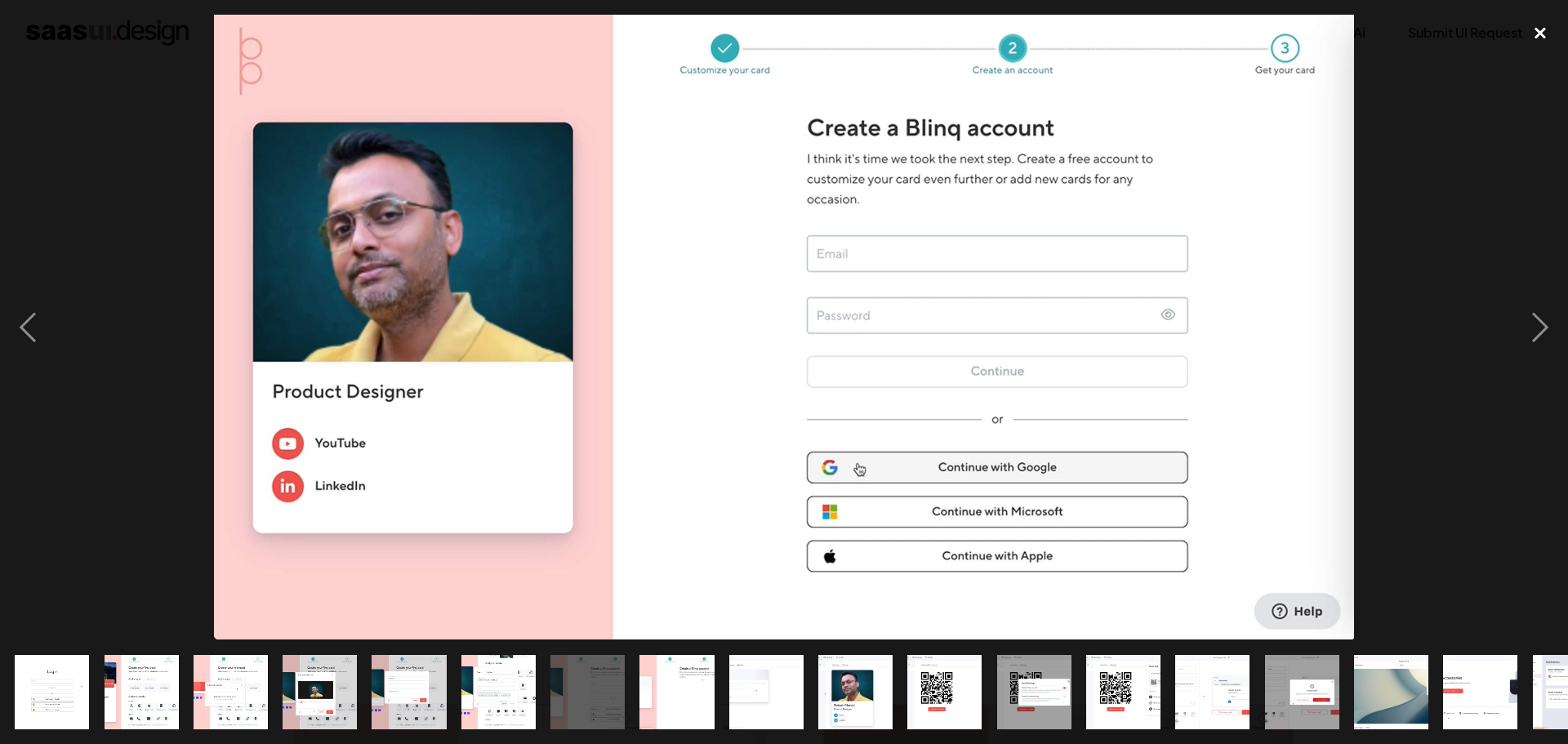
click at [1544, 30] on div "close lightbox" at bounding box center [1540, 32] width 56 height 36
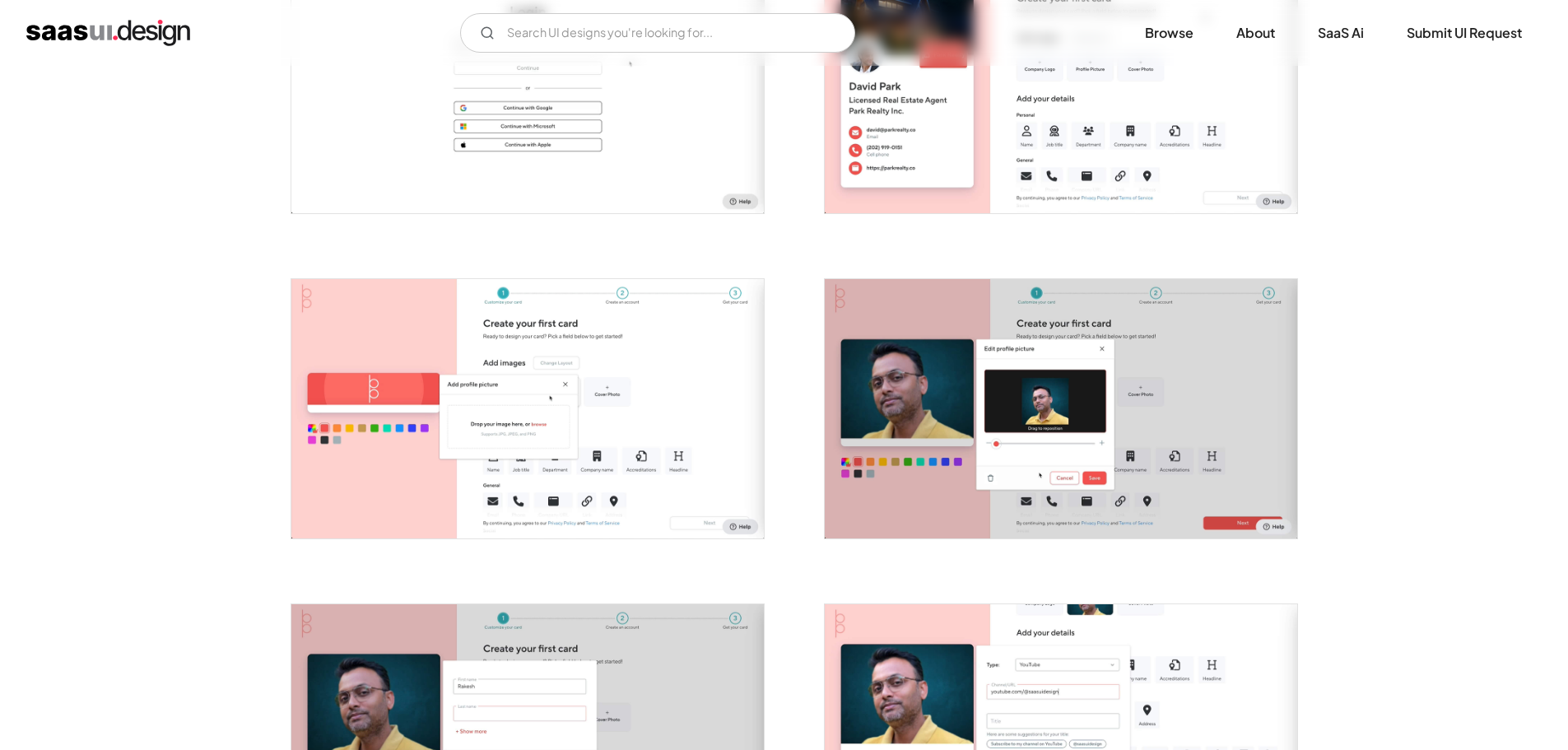
scroll to position [577, 0]
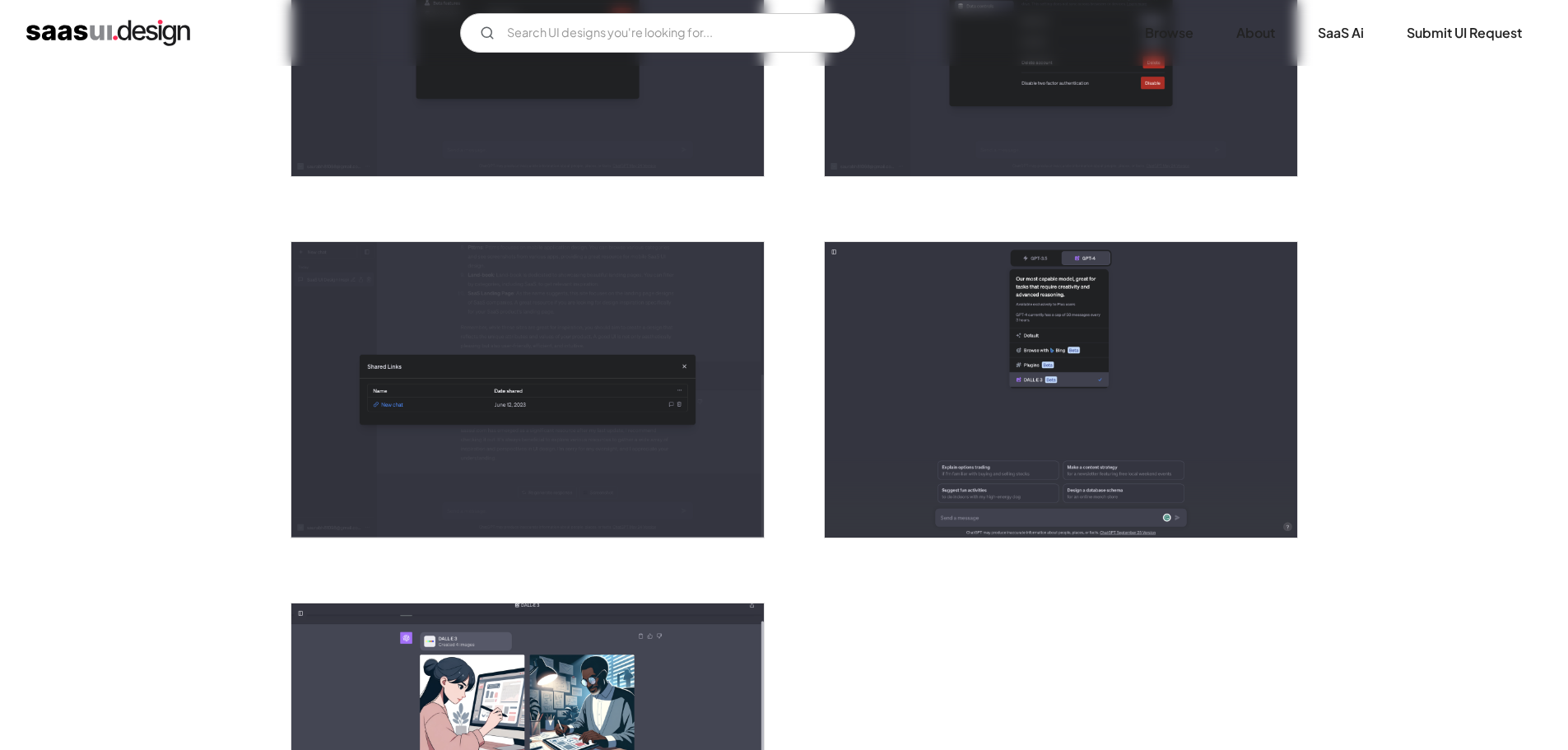
scroll to position [4775, 0]
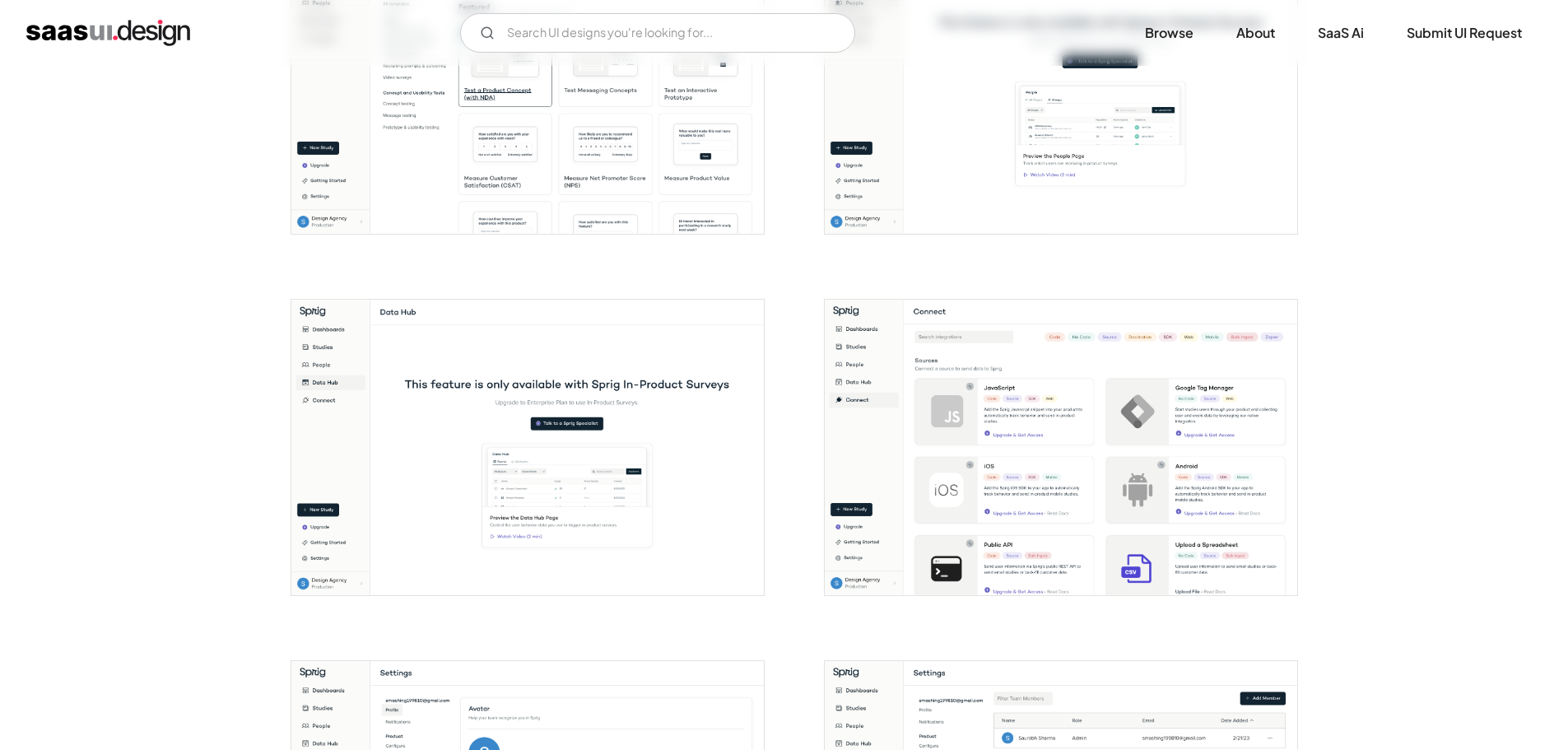
scroll to position [2469, 0]
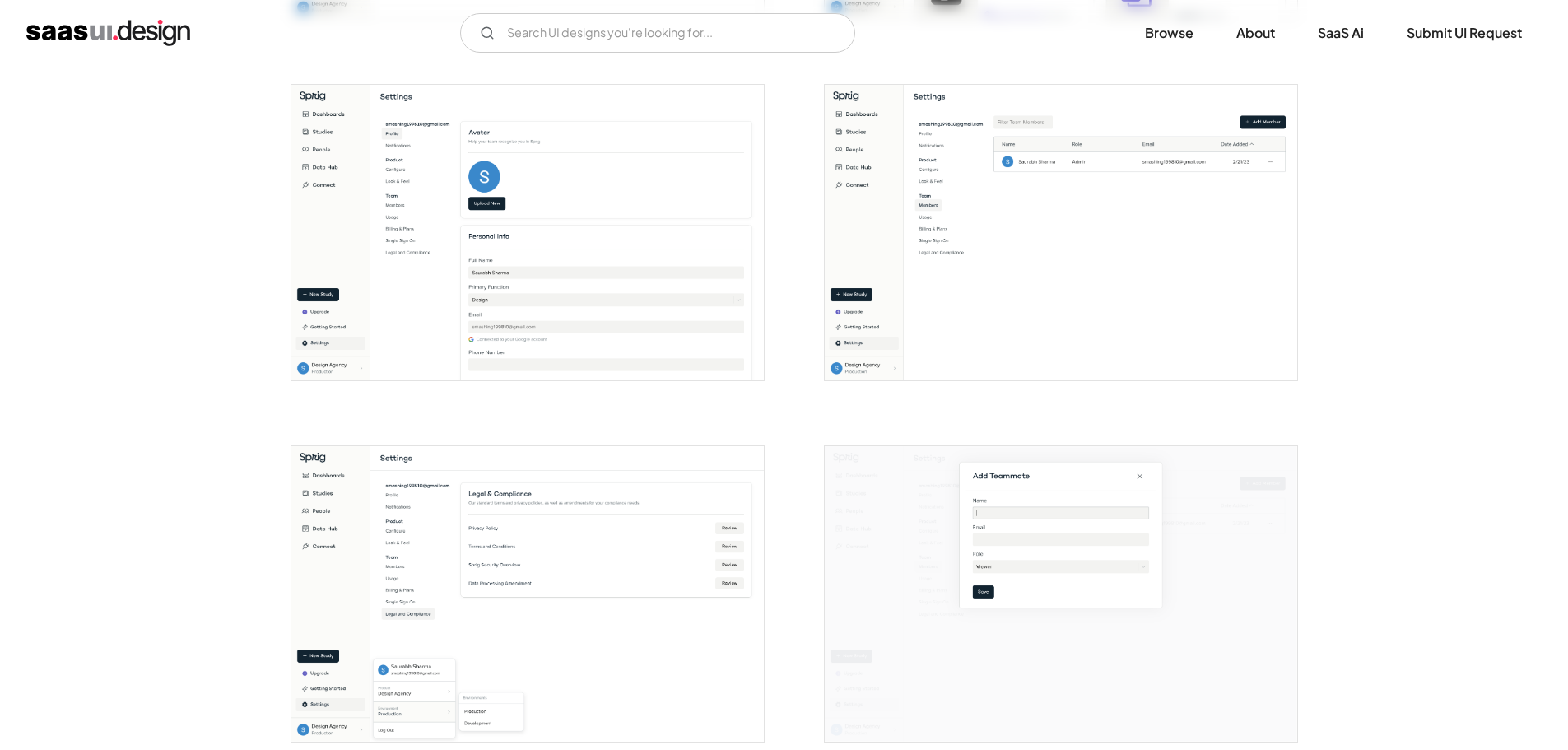
click at [531, 254] on img "open lightbox" at bounding box center [528, 233] width 473 height 296
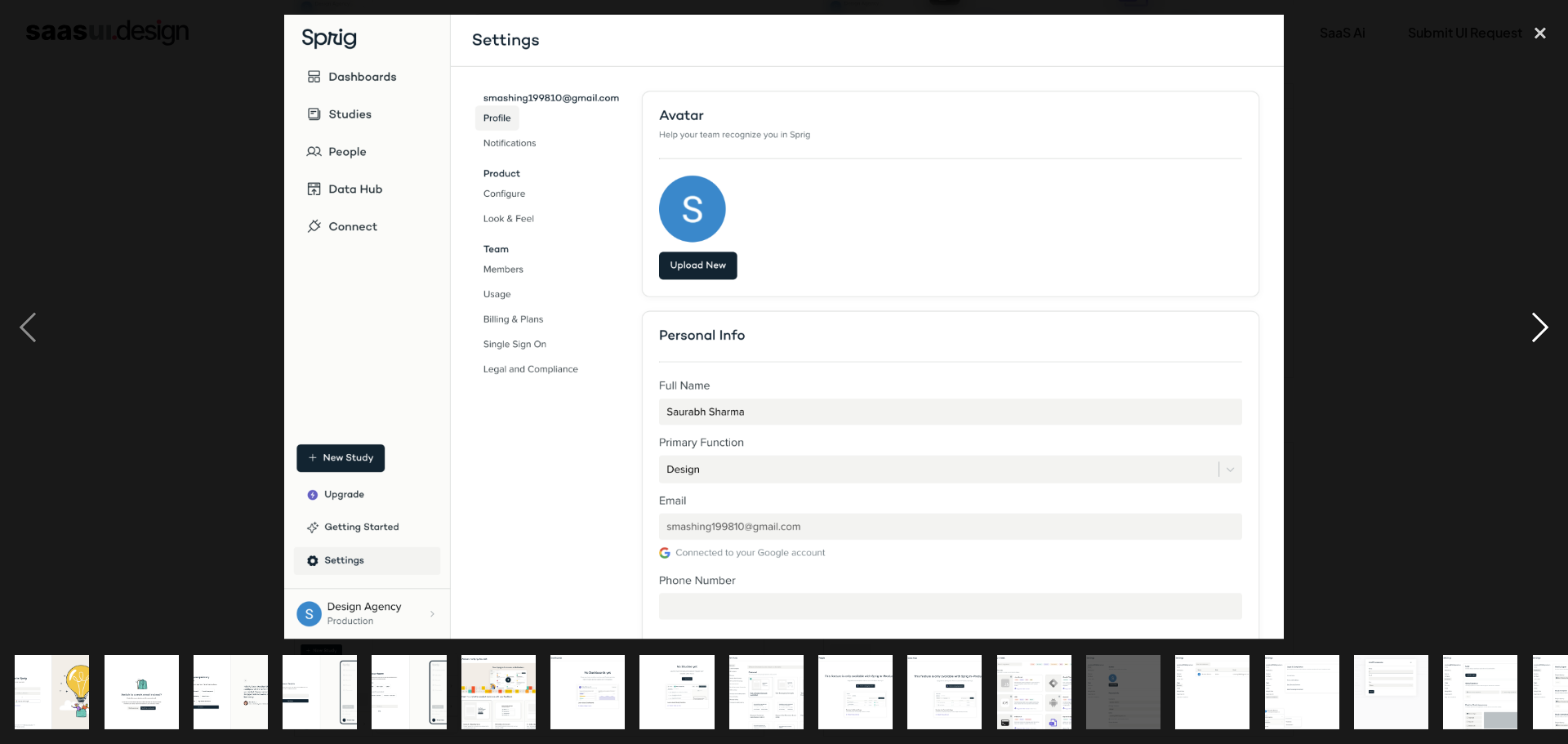
click at [1554, 334] on div "next image" at bounding box center [1540, 326] width 56 height 625
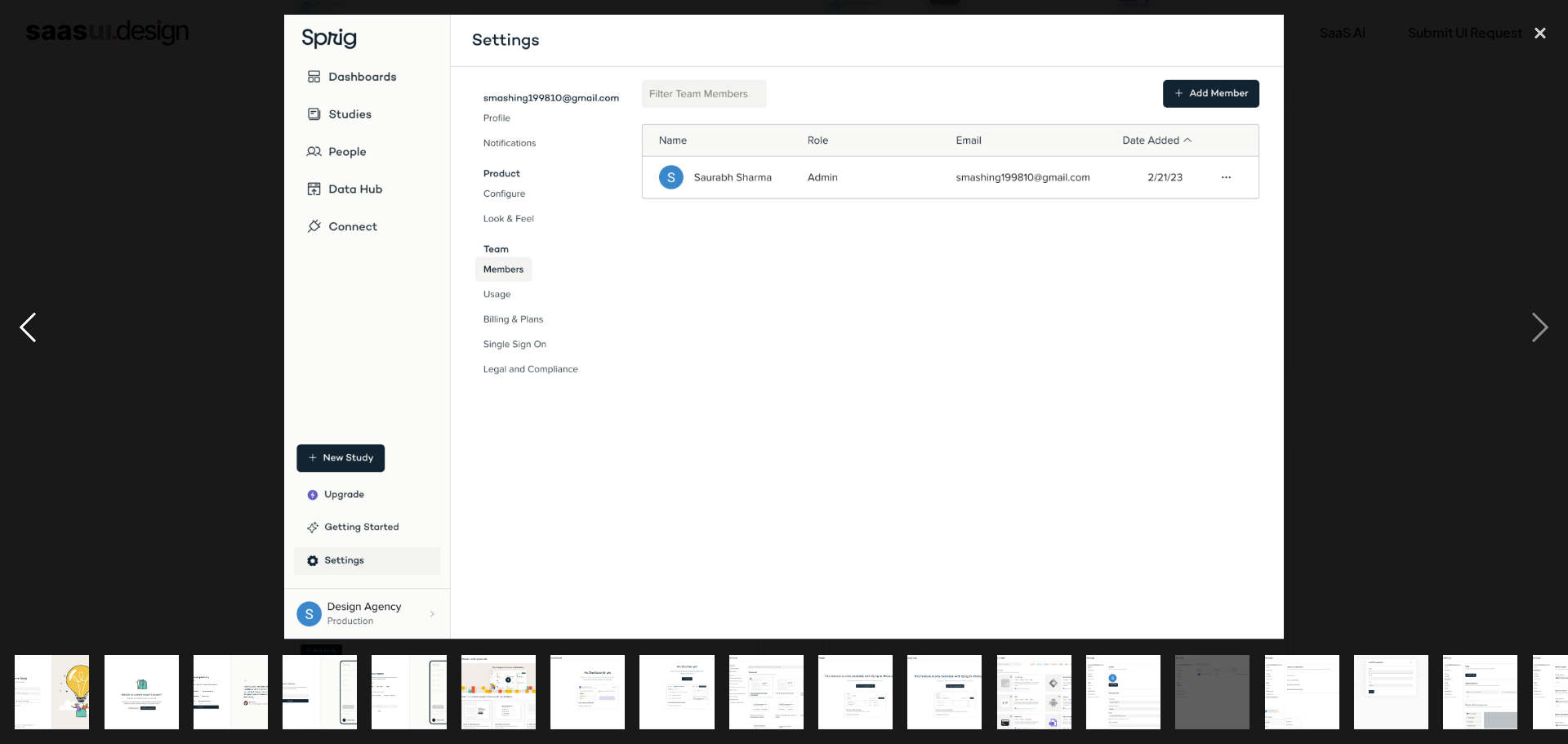
click at [25, 324] on div "previous image" at bounding box center [28, 326] width 56 height 625
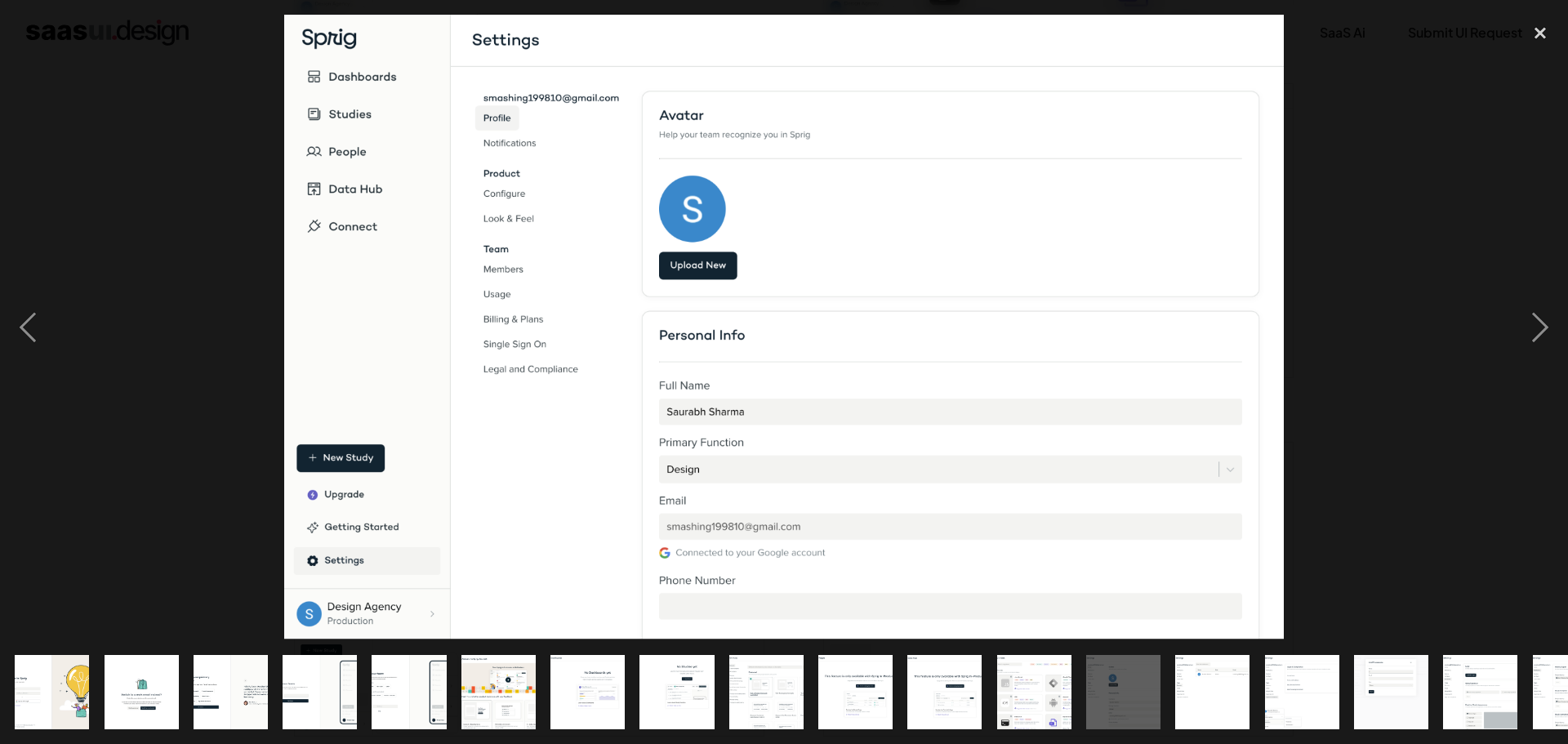
click at [1353, 303] on div at bounding box center [784, 326] width 1568 height 625
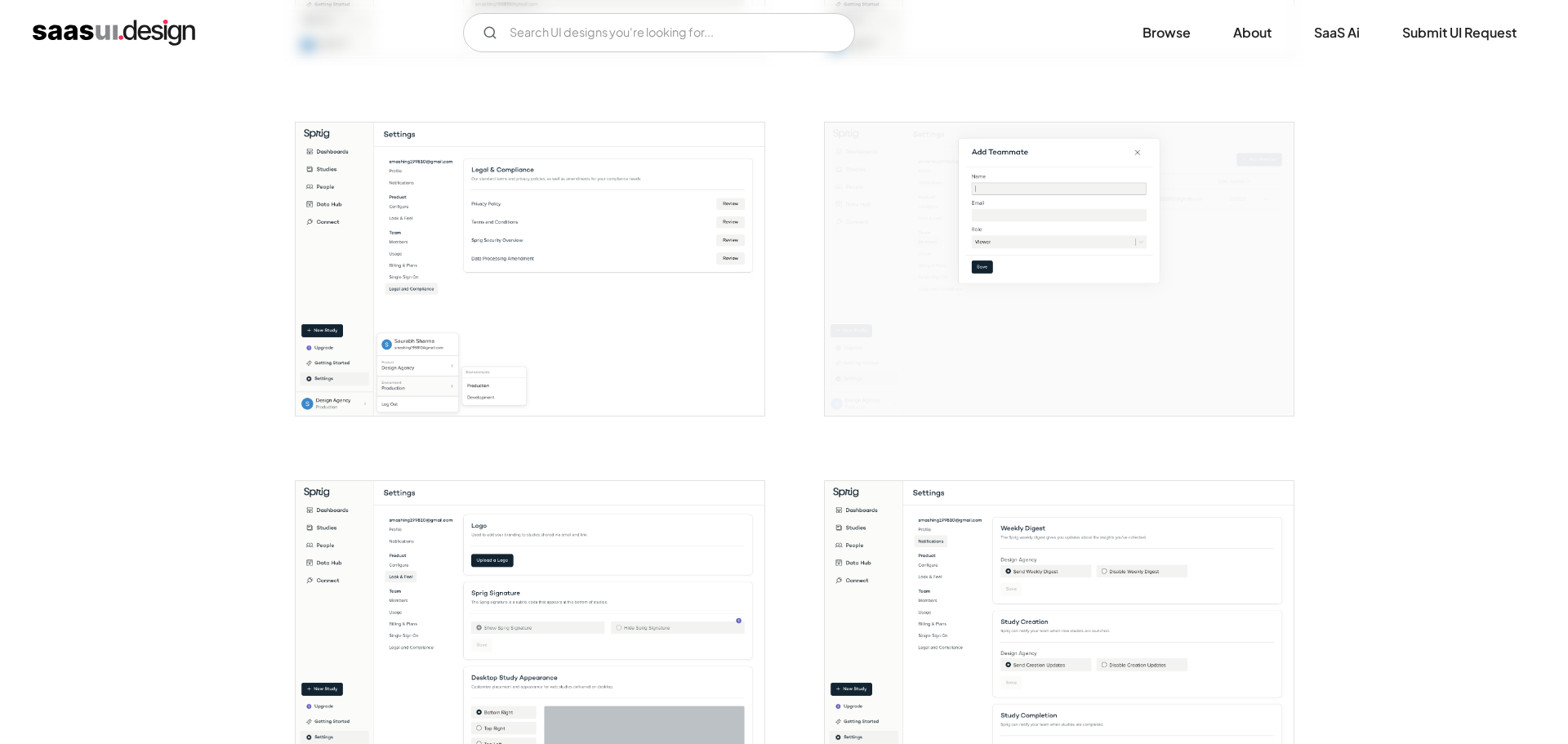
scroll to position [2858, 0]
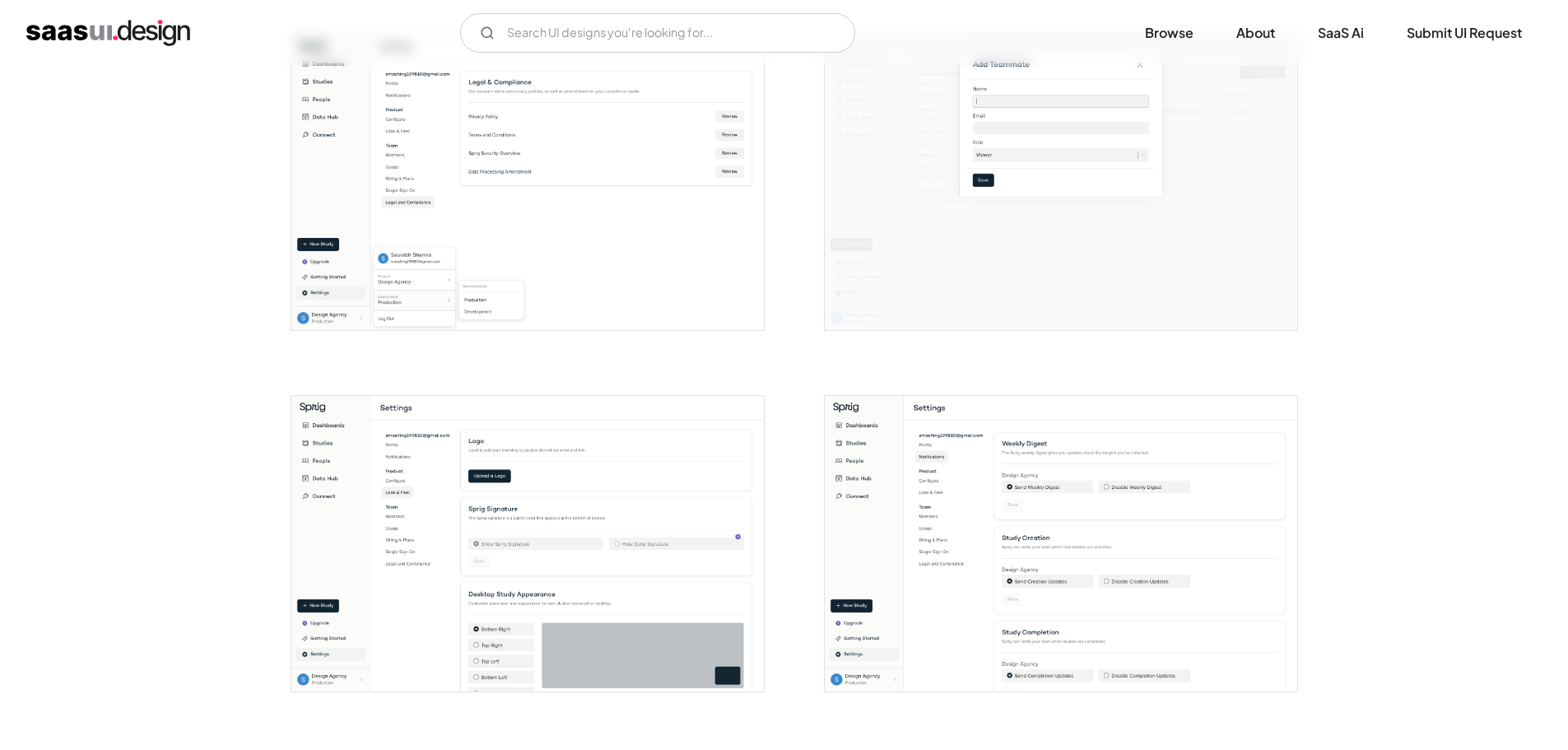
click at [1101, 482] on img "open lightbox" at bounding box center [1061, 544] width 473 height 296
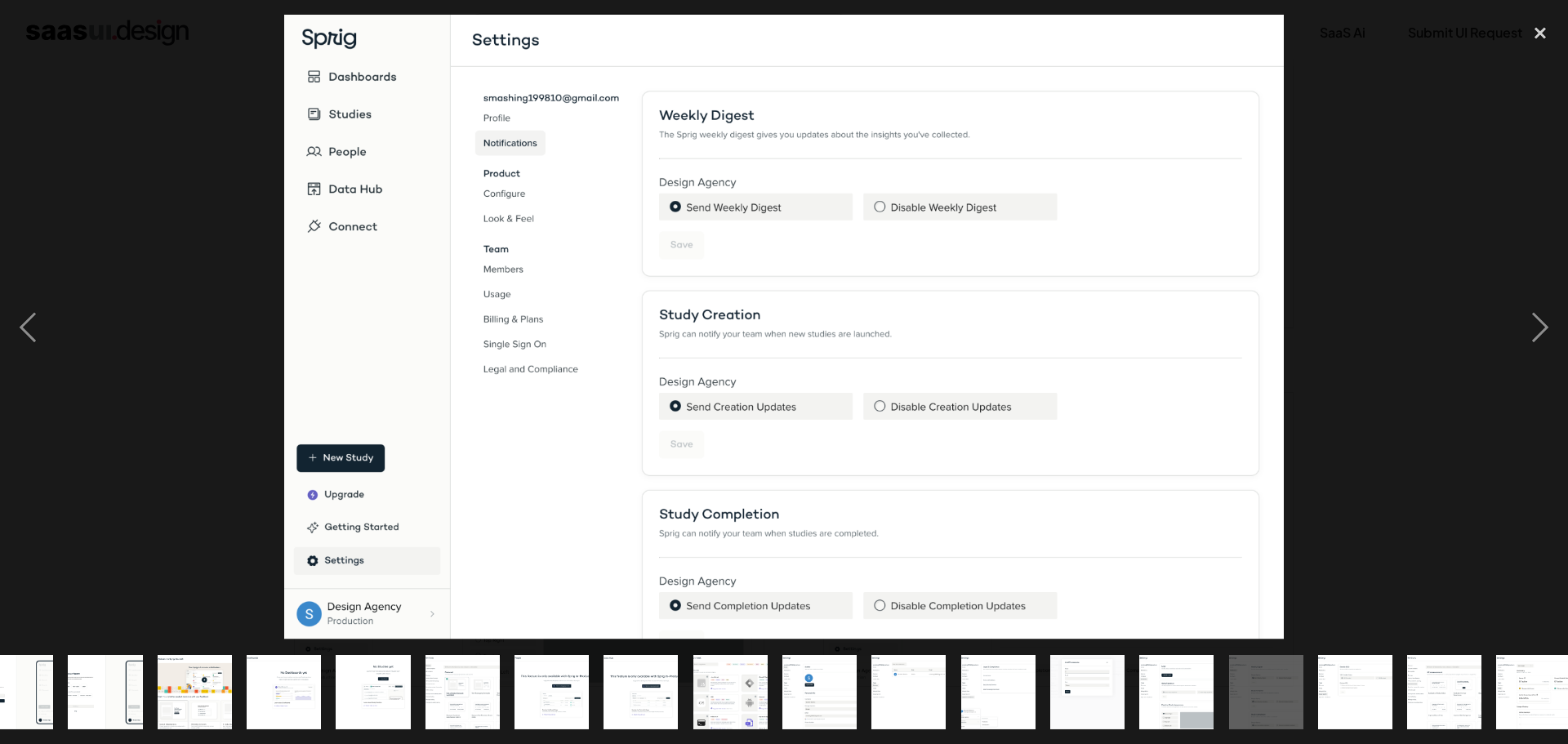
scroll to position [0, 321]
